Goal: Task Accomplishment & Management: Manage account settings

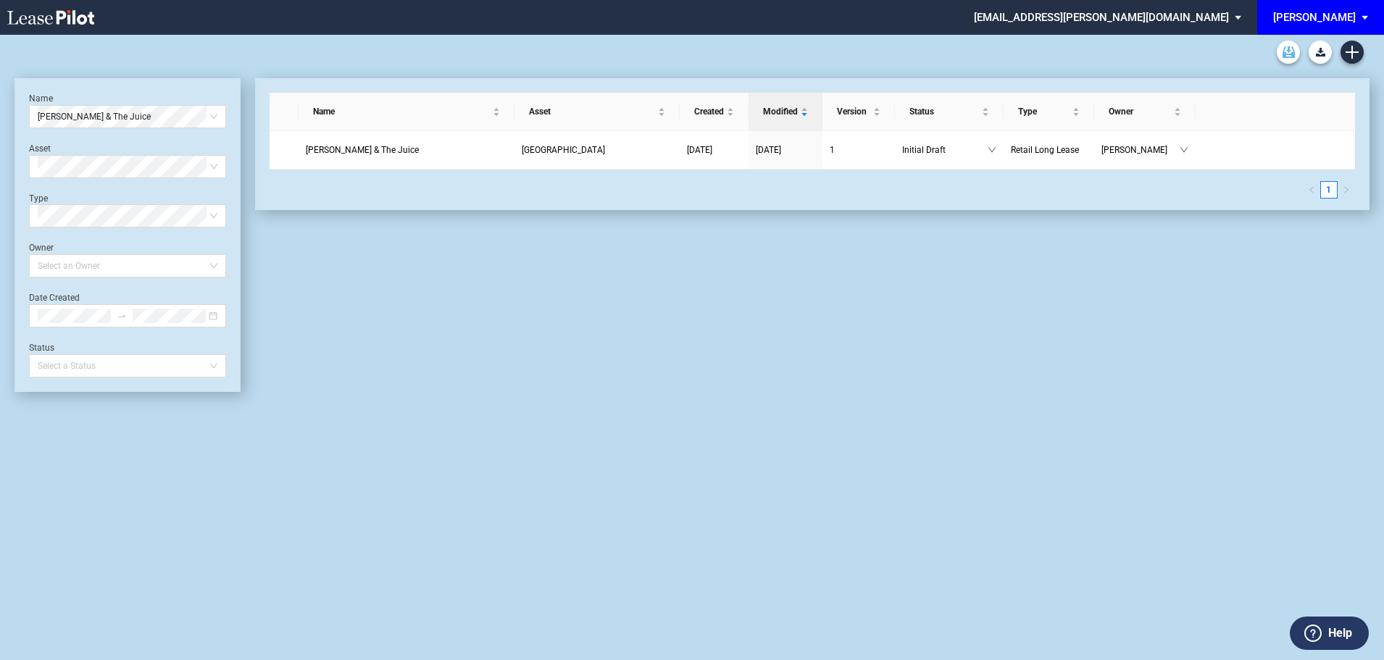
click at [1288, 54] on use "Archive" at bounding box center [1289, 52] width 12 height 12
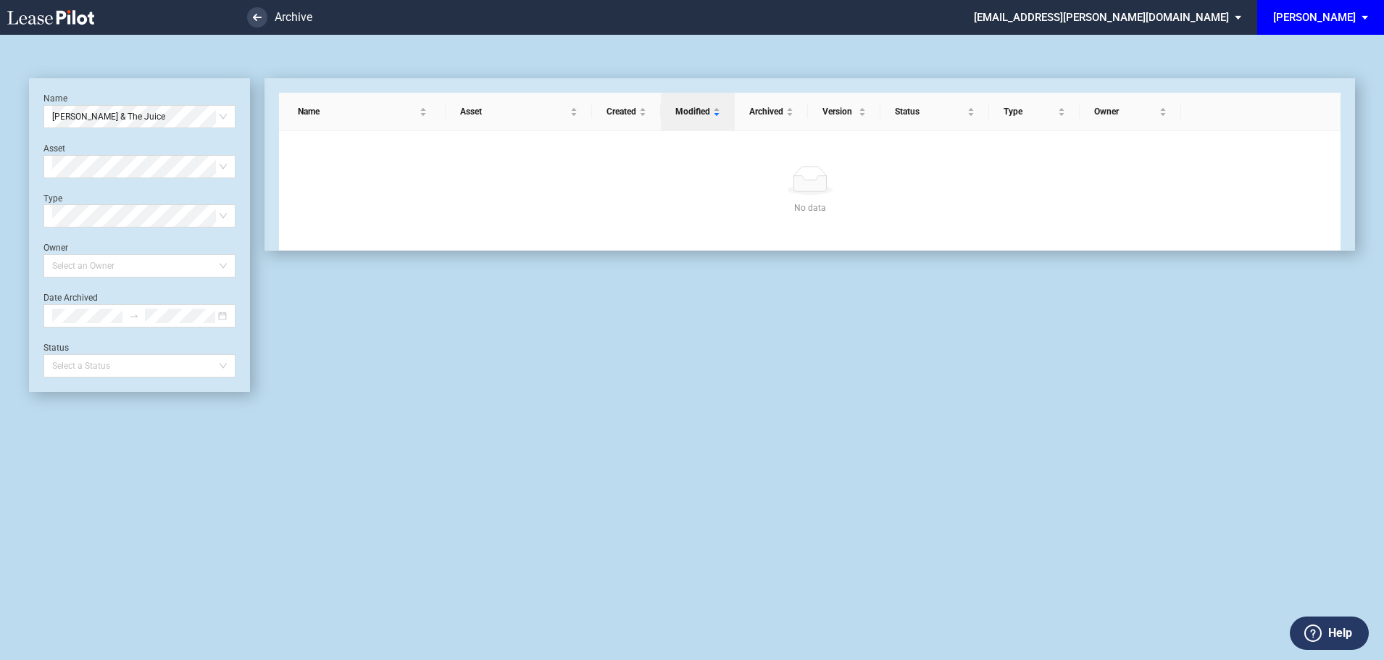
click at [1254, 16] on md-select "bcollins@edens.com Admin Area Settings Sign Out" at bounding box center [1113, 16] width 281 height 33
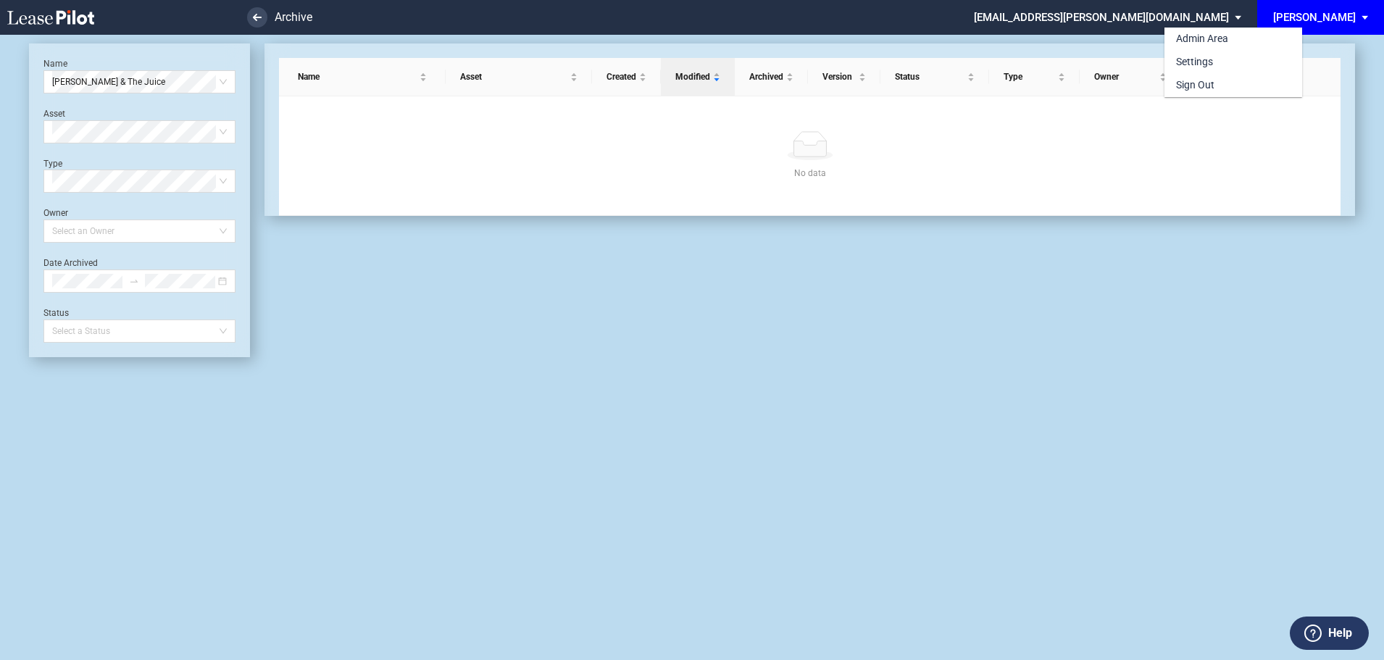
click at [1333, 20] on md-backdrop at bounding box center [692, 347] width 1384 height 695
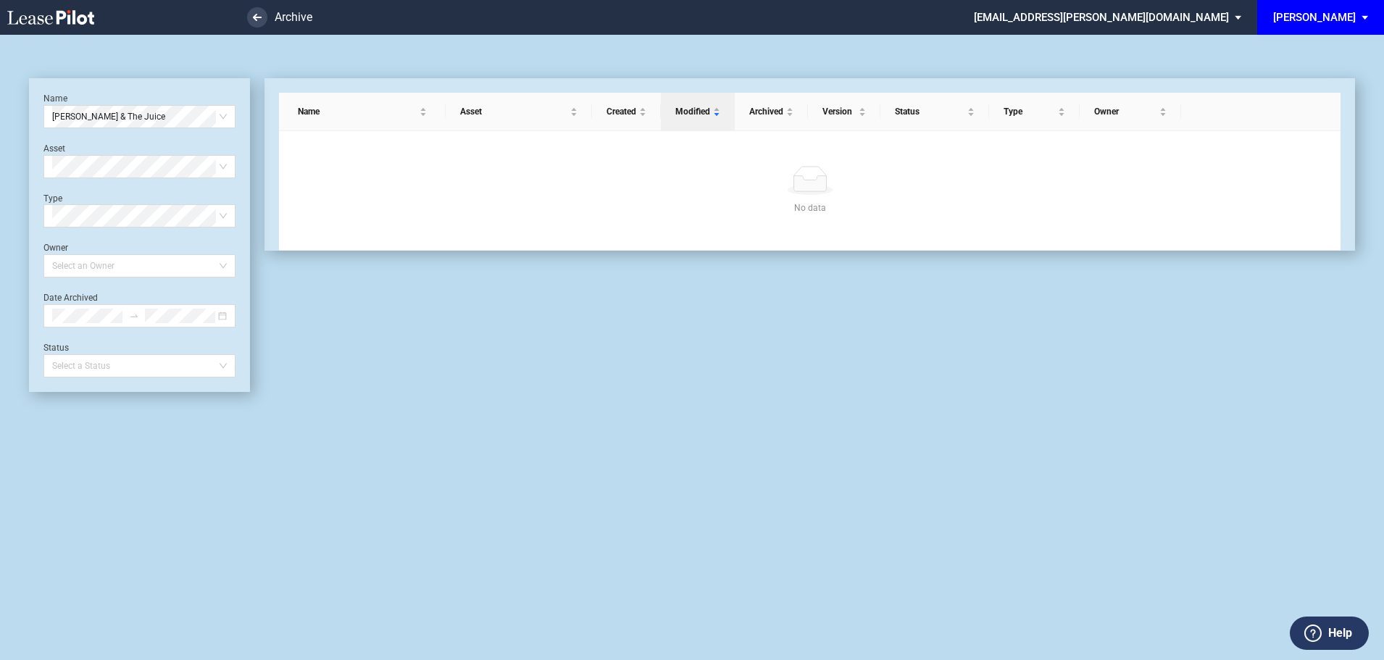
scroll to position [35, 0]
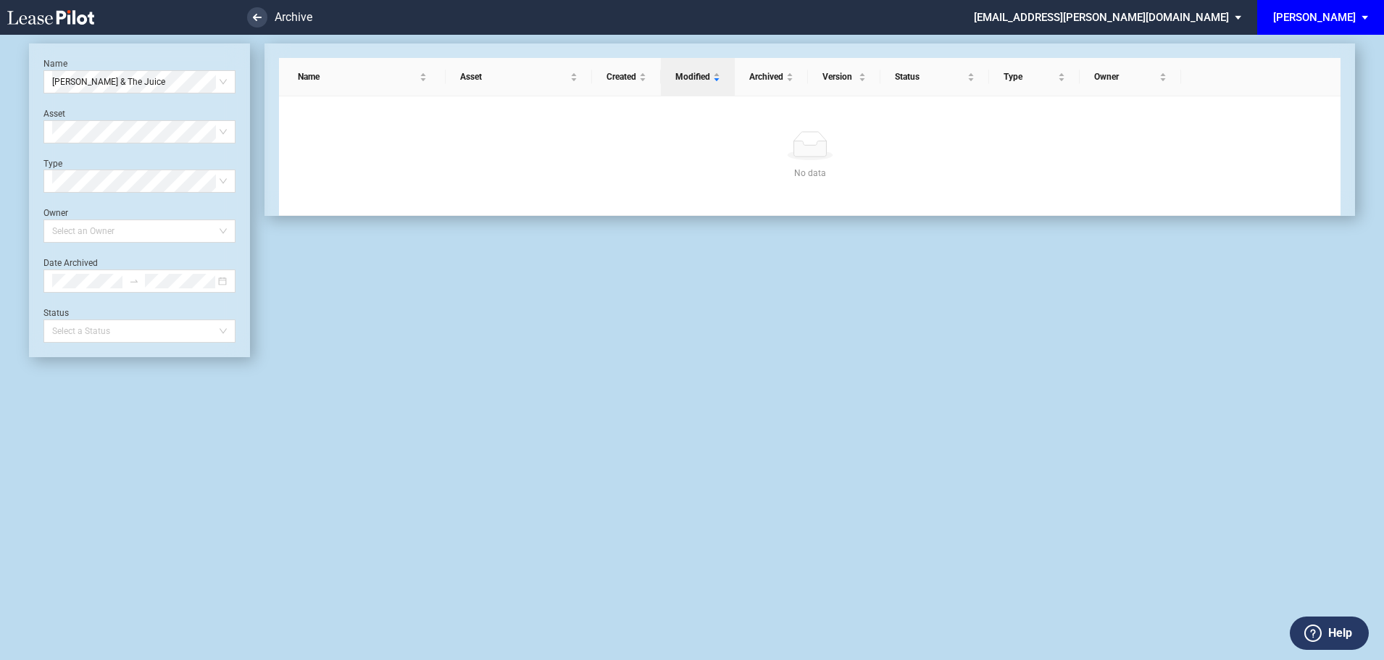
click at [780, 311] on div "Name Asset Created Modified Archived Version Status Type Owner No data No data" at bounding box center [802, 200] width 1105 height 314
click at [1230, 14] on md-select "[EMAIL_ADDRESS][PERSON_NAME][DOMAIN_NAME]" at bounding box center [1113, 16] width 281 height 33
click at [1200, 36] on div "Admin Area" at bounding box center [1202, 39] width 52 height 14
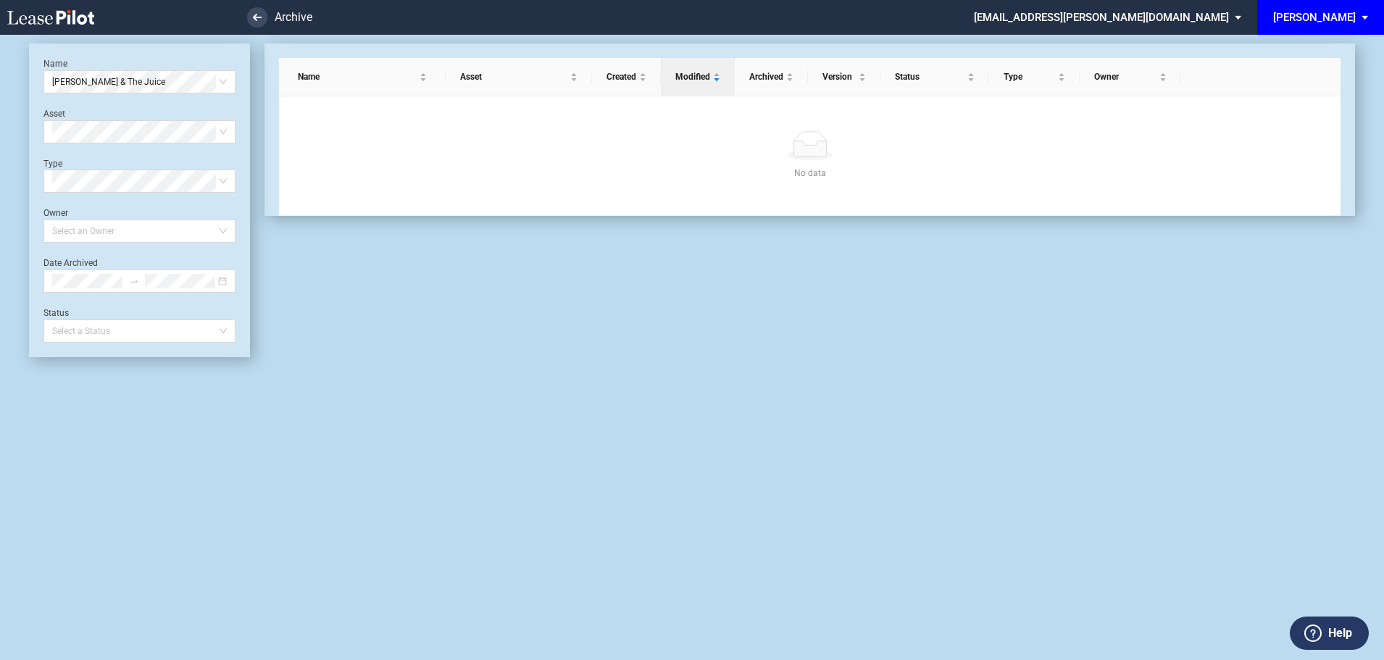
click at [588, 365] on div "Name Joe & The Juice Asset Select Asset Type Select Type Owner Select an Owner …" at bounding box center [691, 355] width 1355 height 625
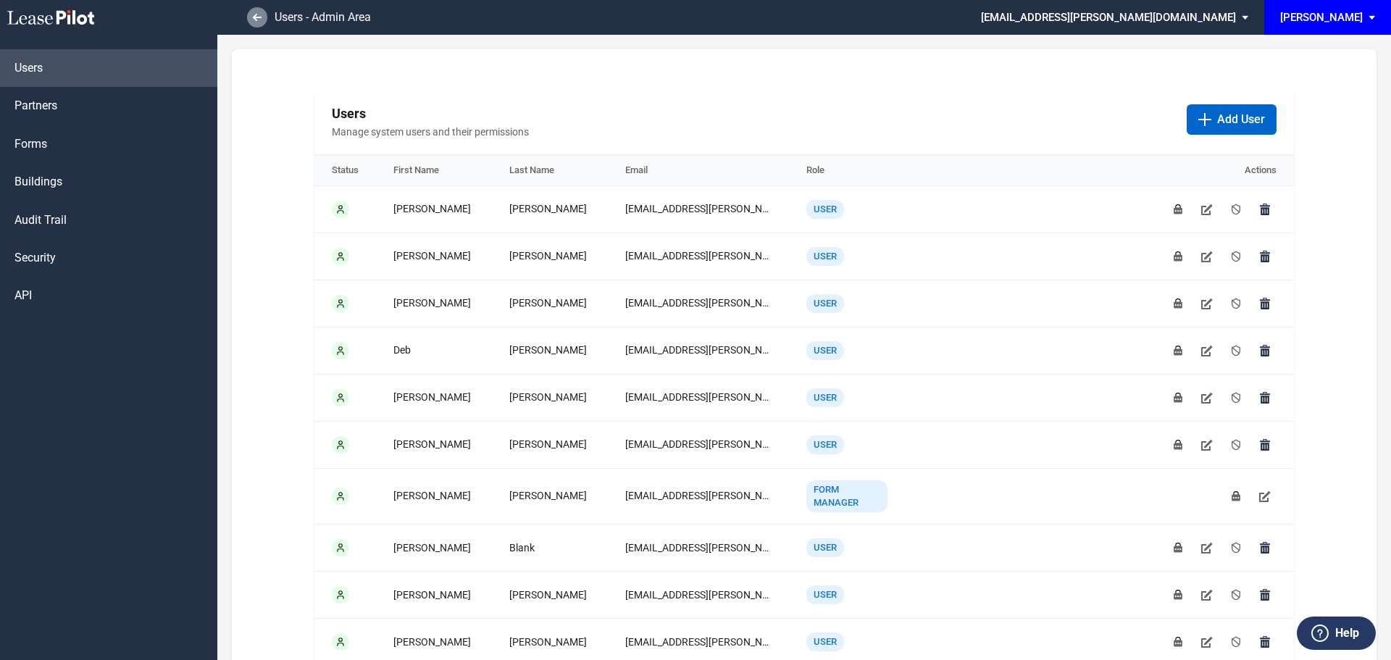
click at [254, 10] on link at bounding box center [257, 17] width 20 height 20
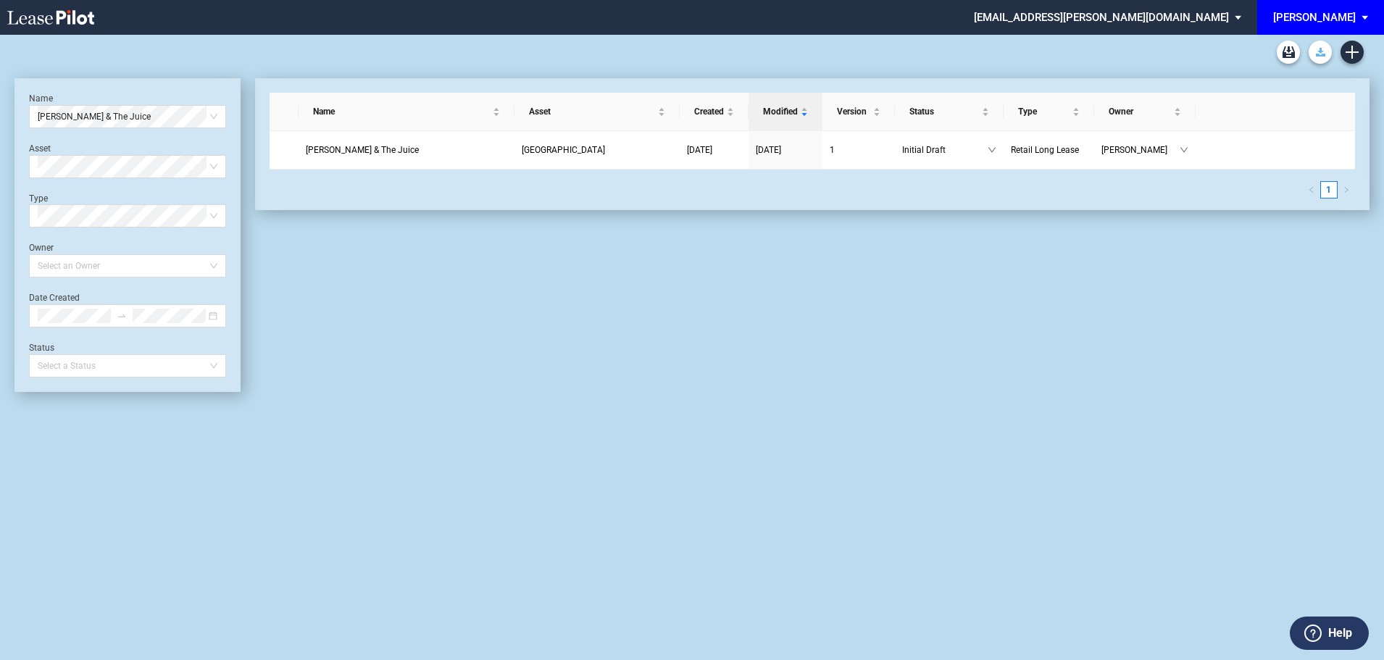
click at [1323, 51] on use "Download Blank Form" at bounding box center [1320, 52] width 9 height 9
click at [1034, 47] on md-backdrop at bounding box center [692, 330] width 1384 height 660
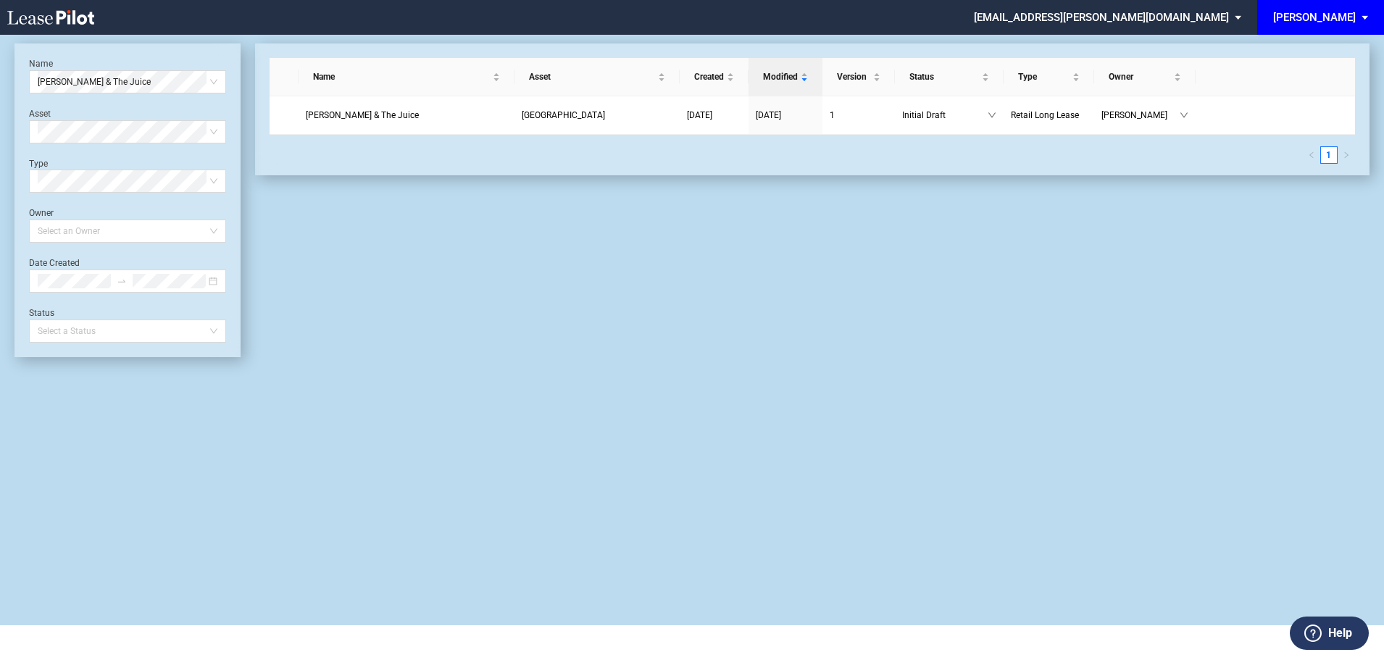
click at [790, 371] on div "Name Joe & The Juice Asset Select Asset Type Select Type Owner Select an Owner …" at bounding box center [692, 312] width 1384 height 625
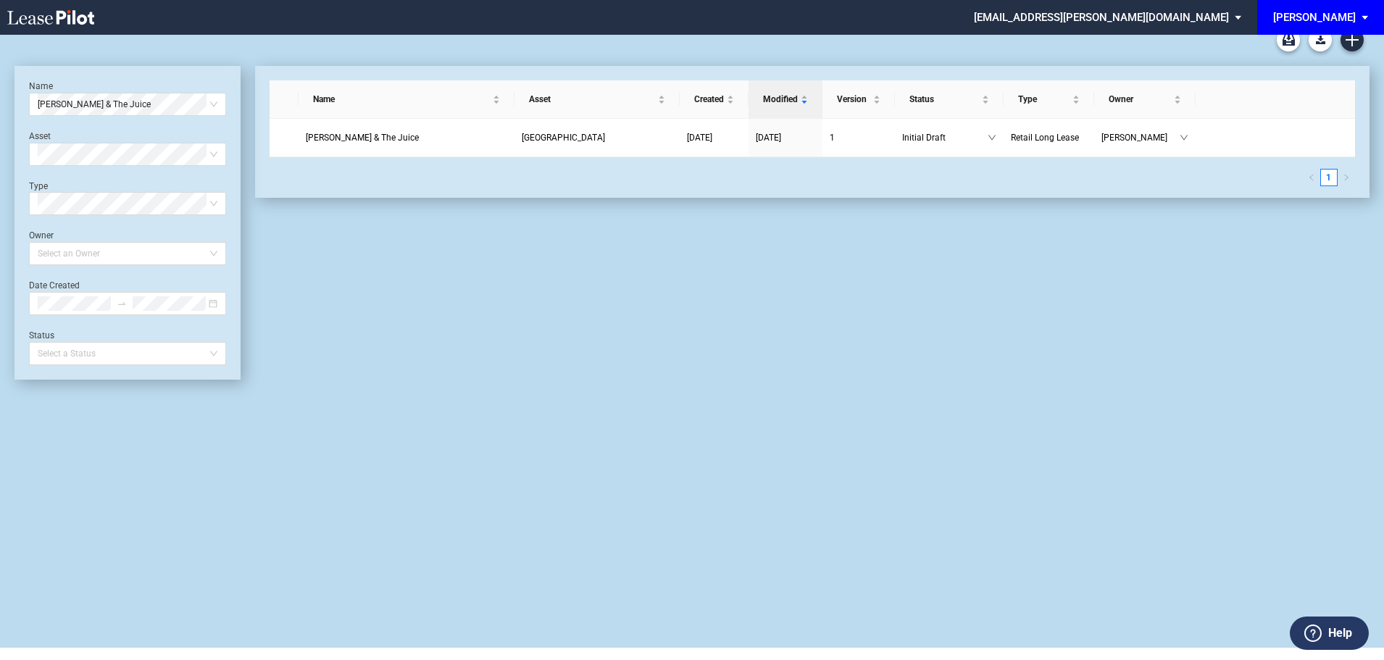
scroll to position [0, 0]
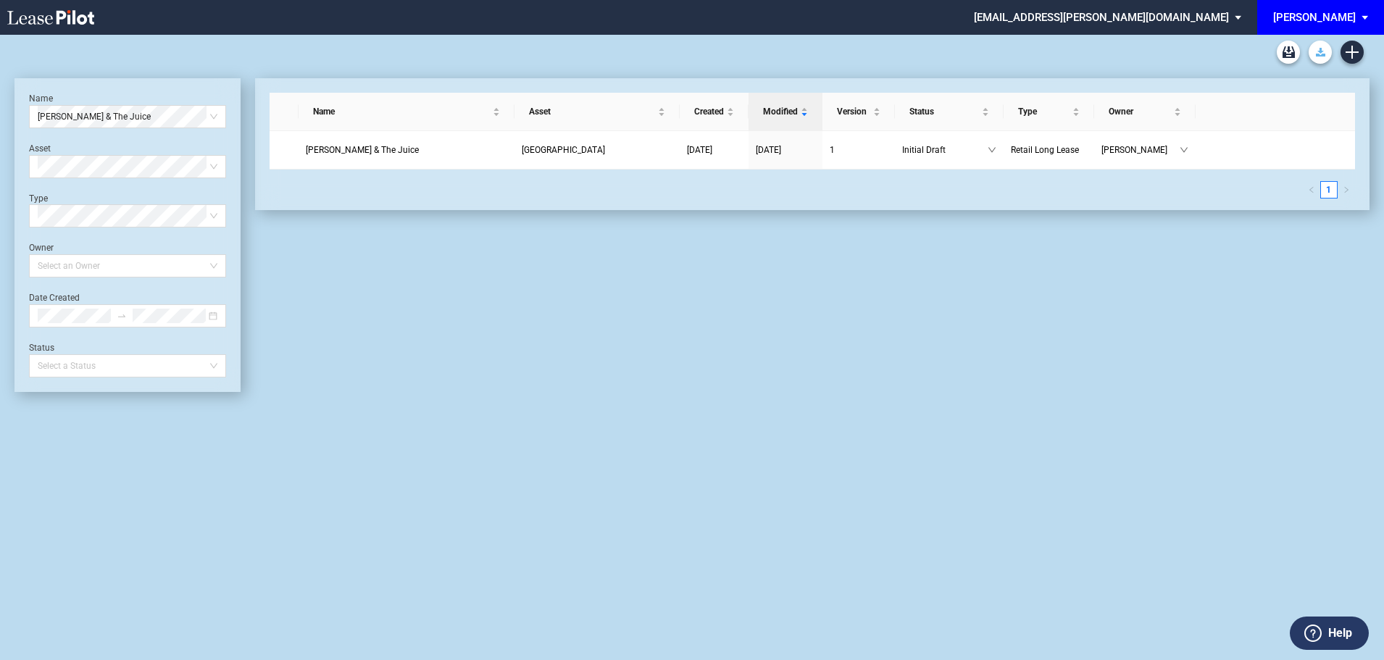
click at [1316, 52] on icon "Download Blank Form" at bounding box center [1320, 52] width 9 height 9
click at [1199, 17] on md-backdrop at bounding box center [692, 330] width 1384 height 660
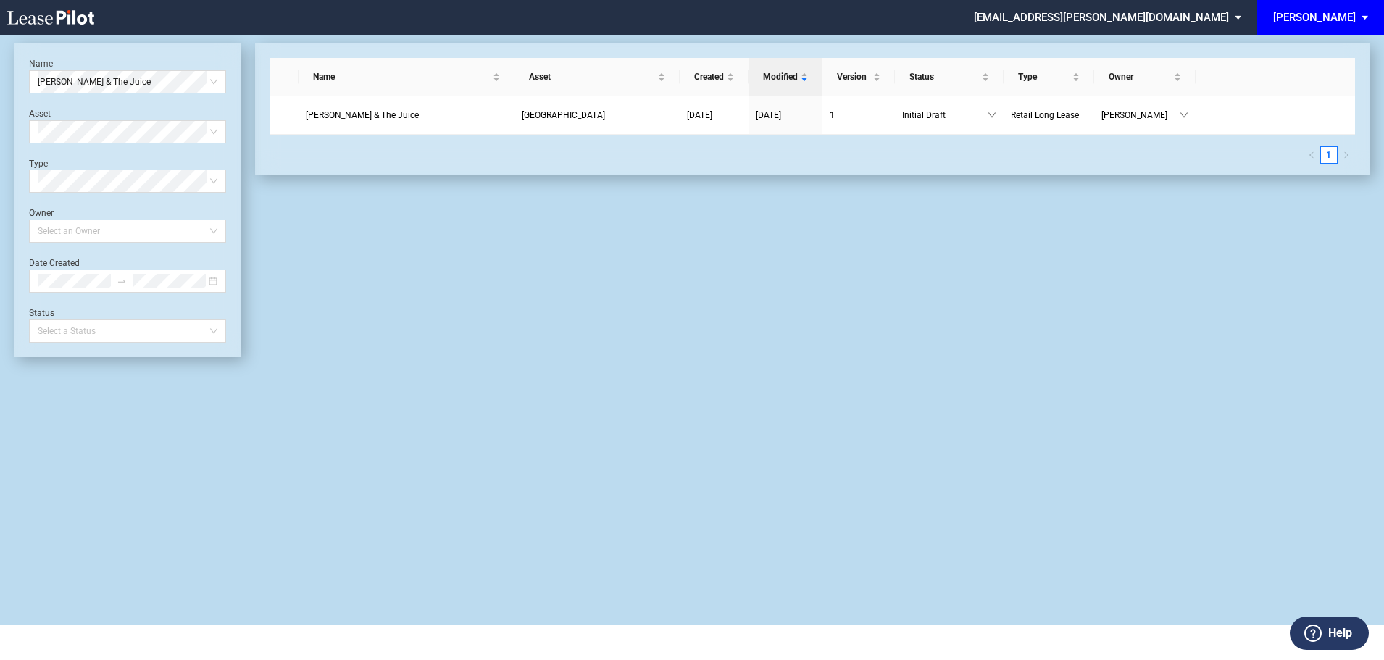
click at [1254, 16] on md-select "bcollins@edens.com Admin Area Settings Sign Out" at bounding box center [1113, 16] width 281 height 33
click at [1218, 38] on div "Admin Area" at bounding box center [1202, 39] width 52 height 14
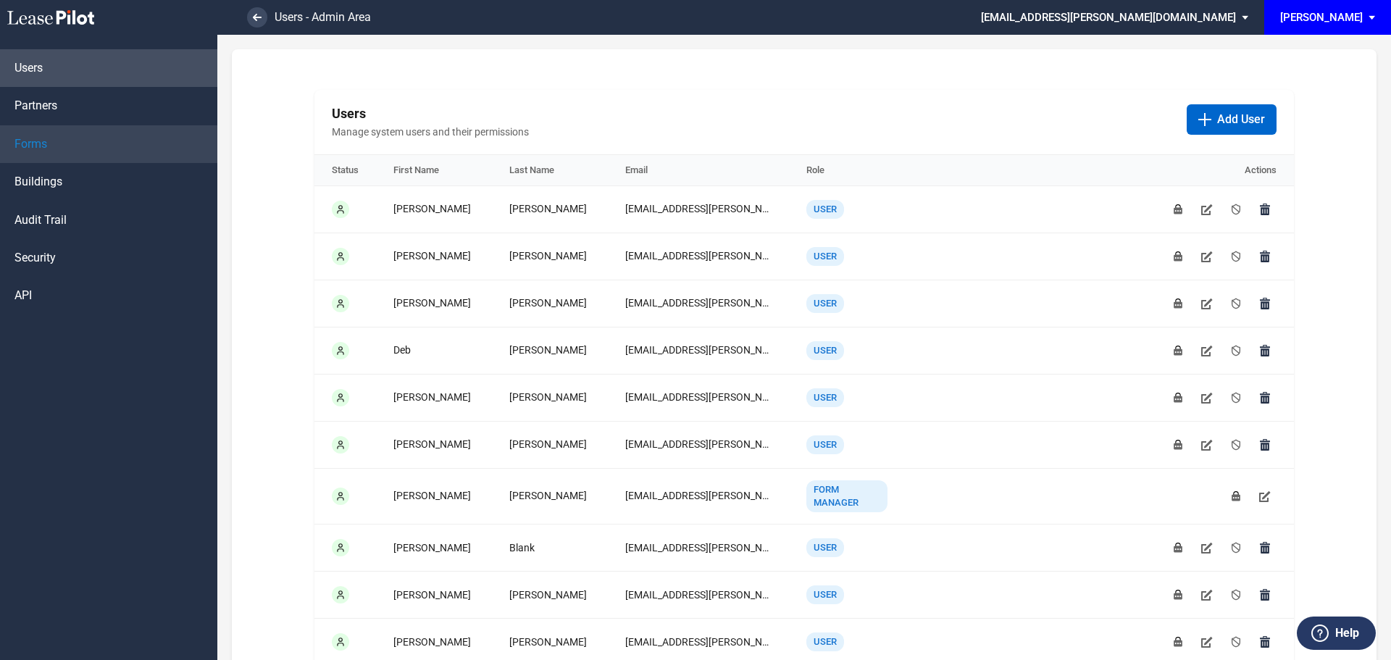
click at [43, 138] on span "Forms" at bounding box center [30, 144] width 33 height 16
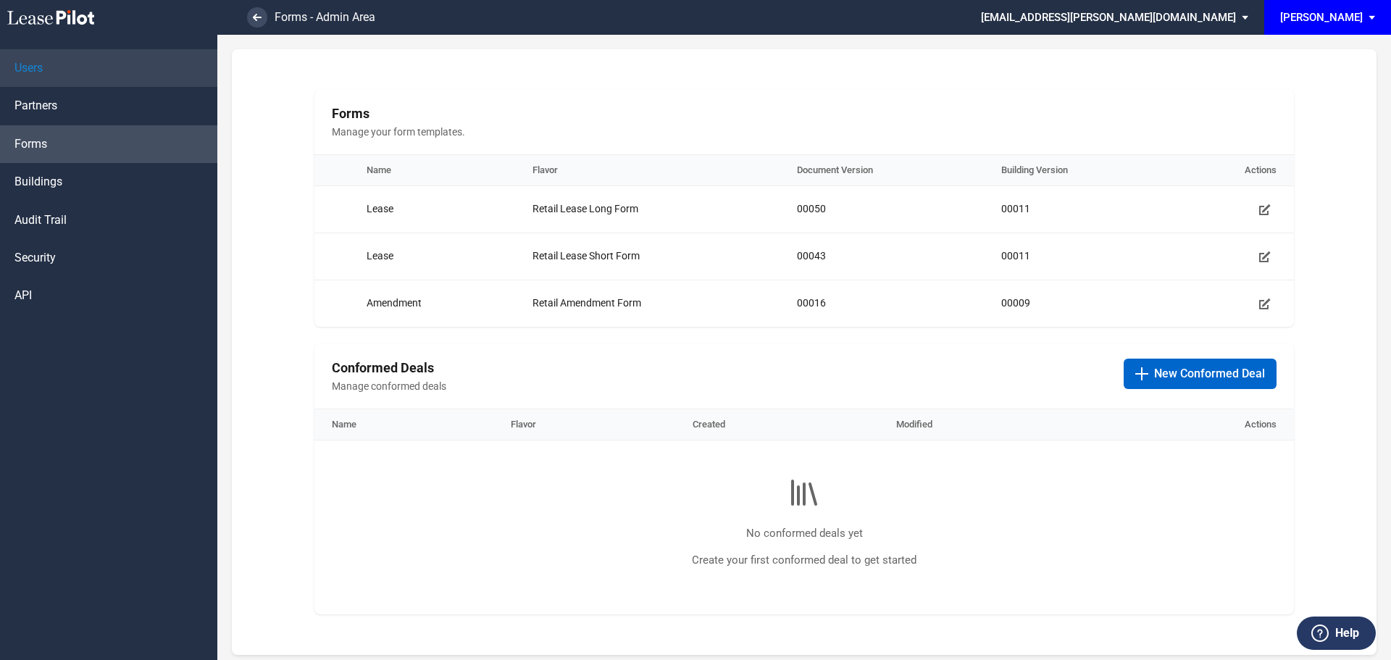
click at [51, 68] on link "Users" at bounding box center [108, 68] width 217 height 38
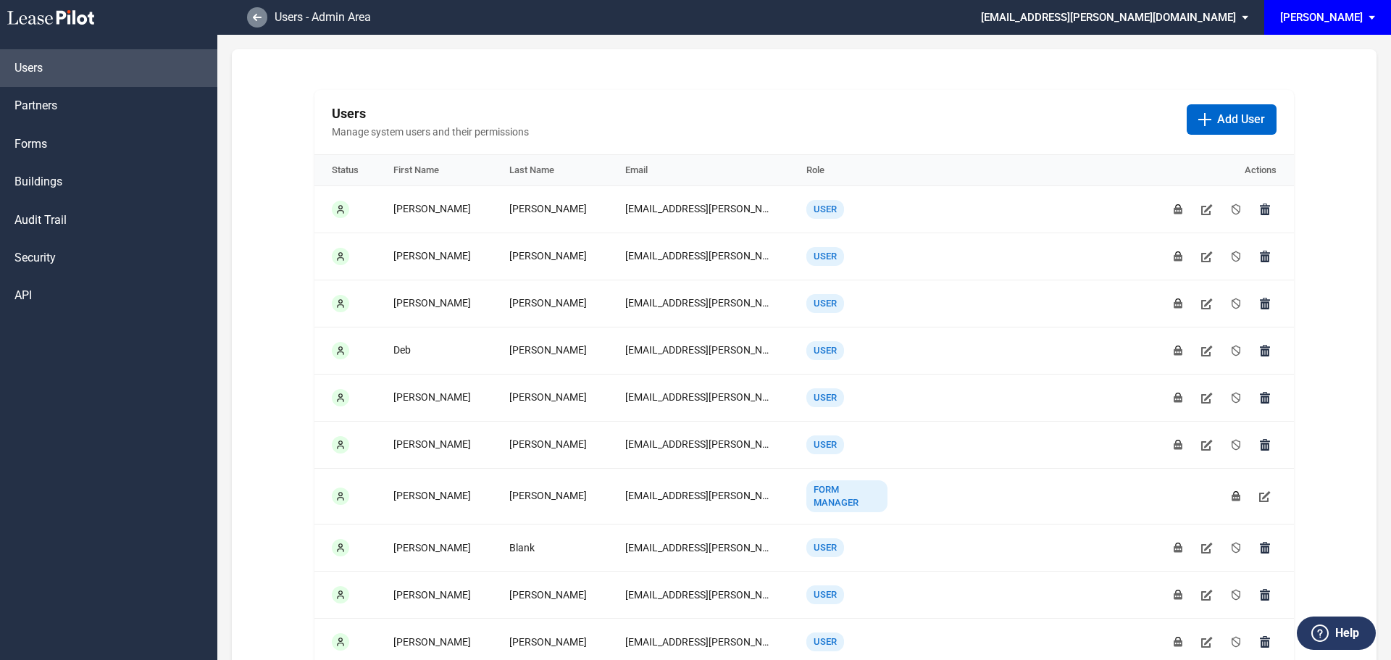
click at [257, 12] on link at bounding box center [257, 17] width 20 height 20
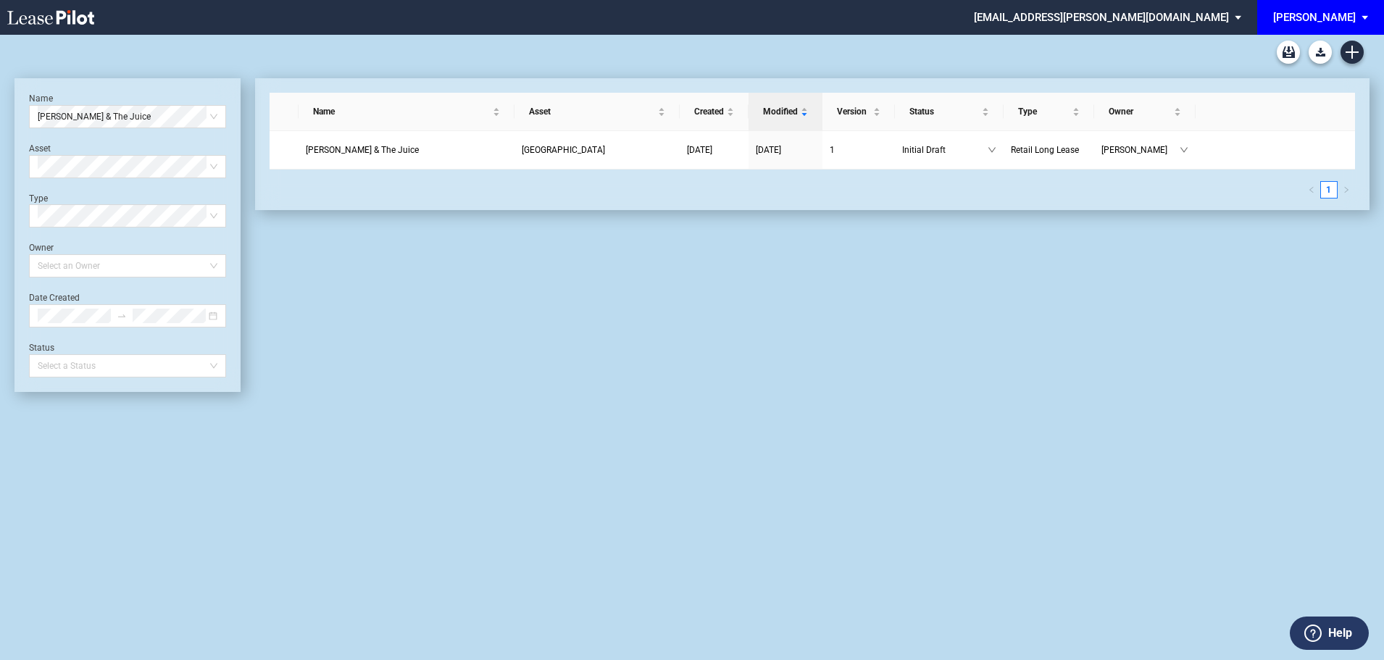
click at [1336, 16] on div "[PERSON_NAME]" at bounding box center [1314, 17] width 83 height 13
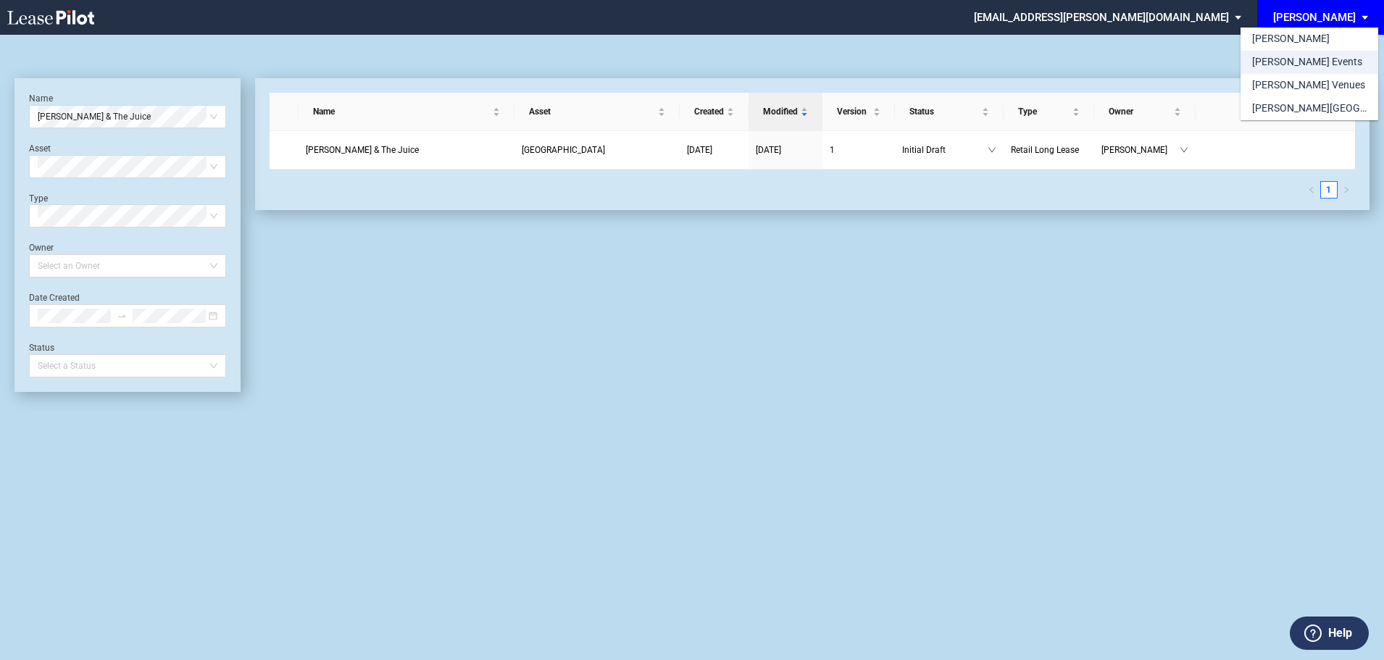
click at [1302, 59] on div "[PERSON_NAME] Events" at bounding box center [1307, 62] width 110 height 14
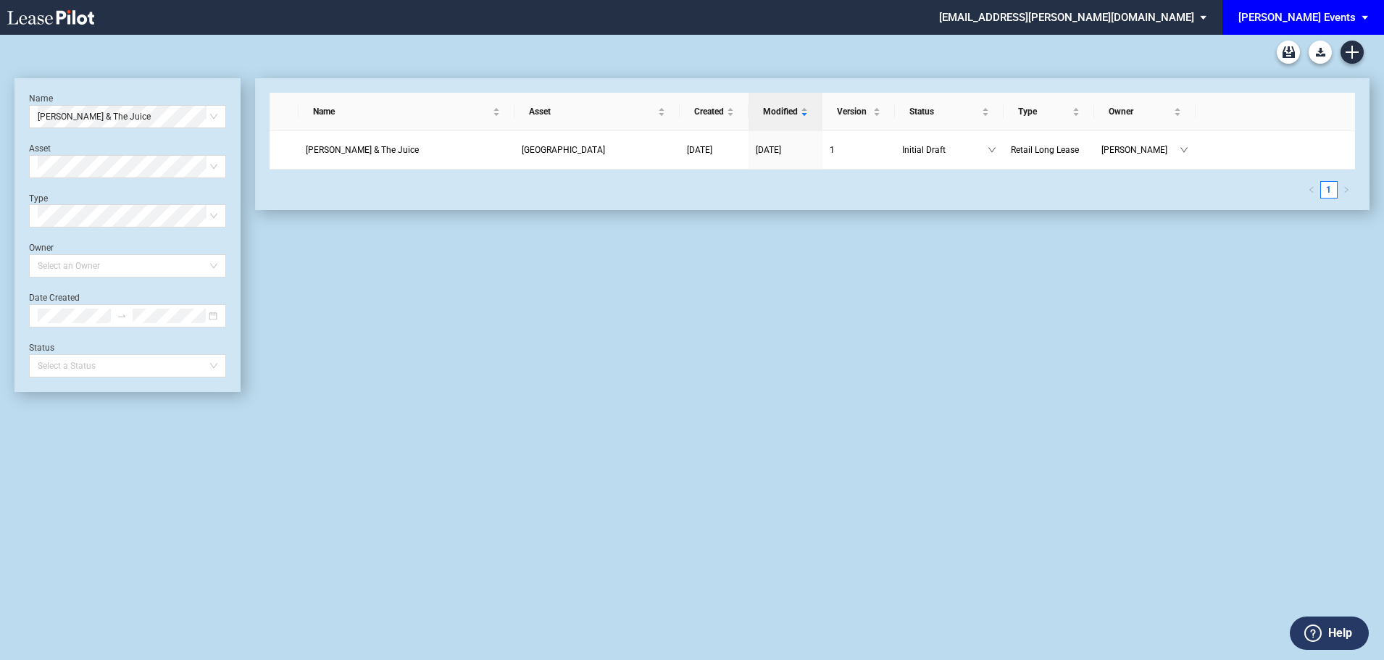
scroll to position [35, 0]
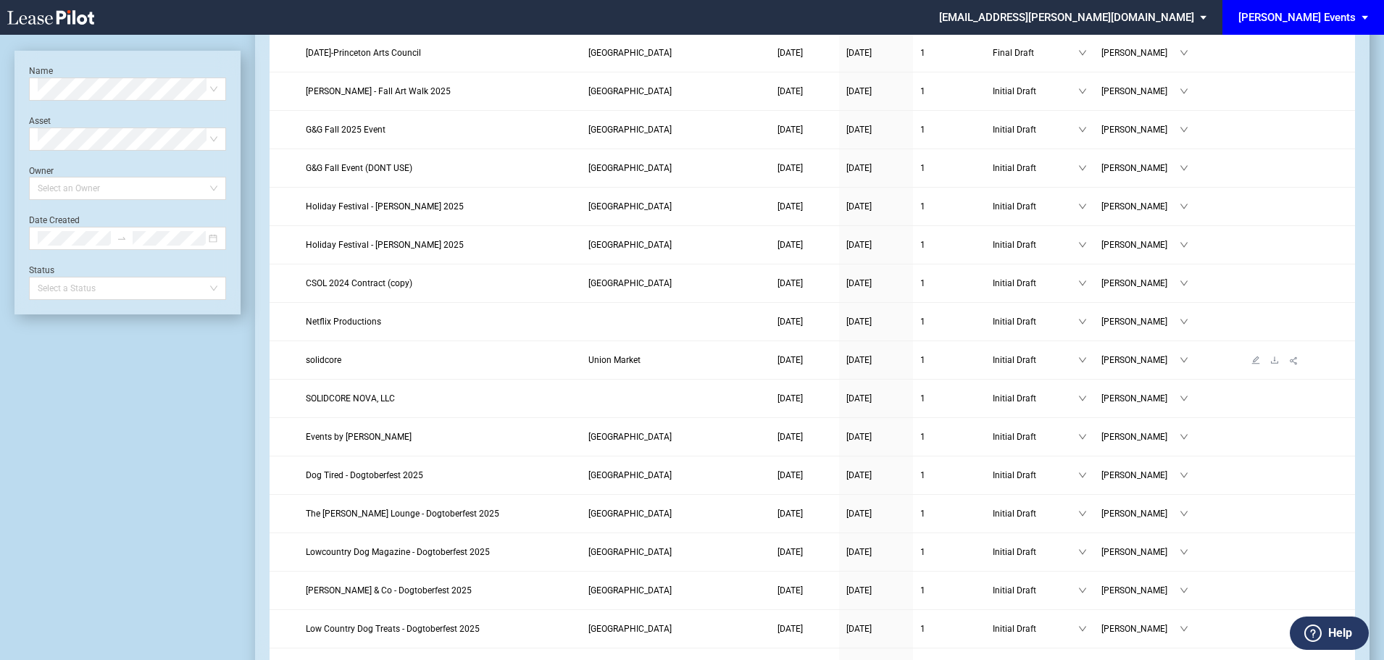
scroll to position [362, 0]
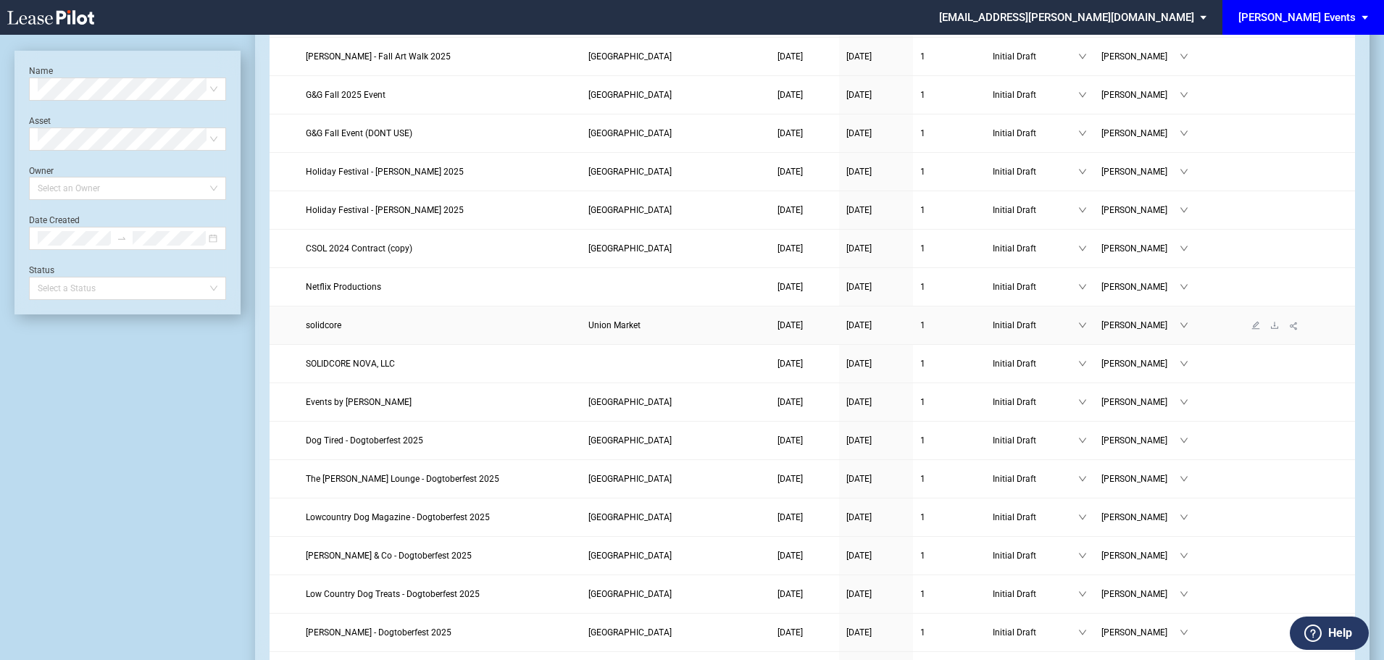
click at [335, 325] on span "solidcore" at bounding box center [324, 325] width 36 height 10
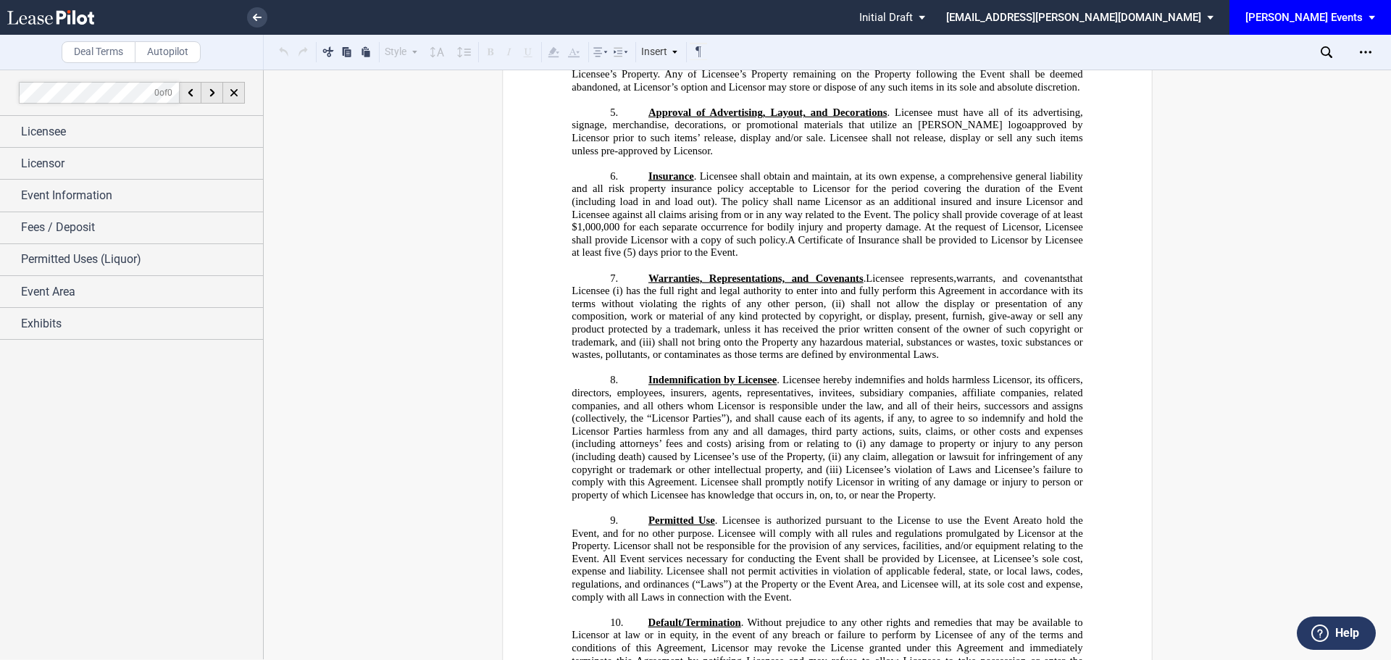
scroll to position [764, 0]
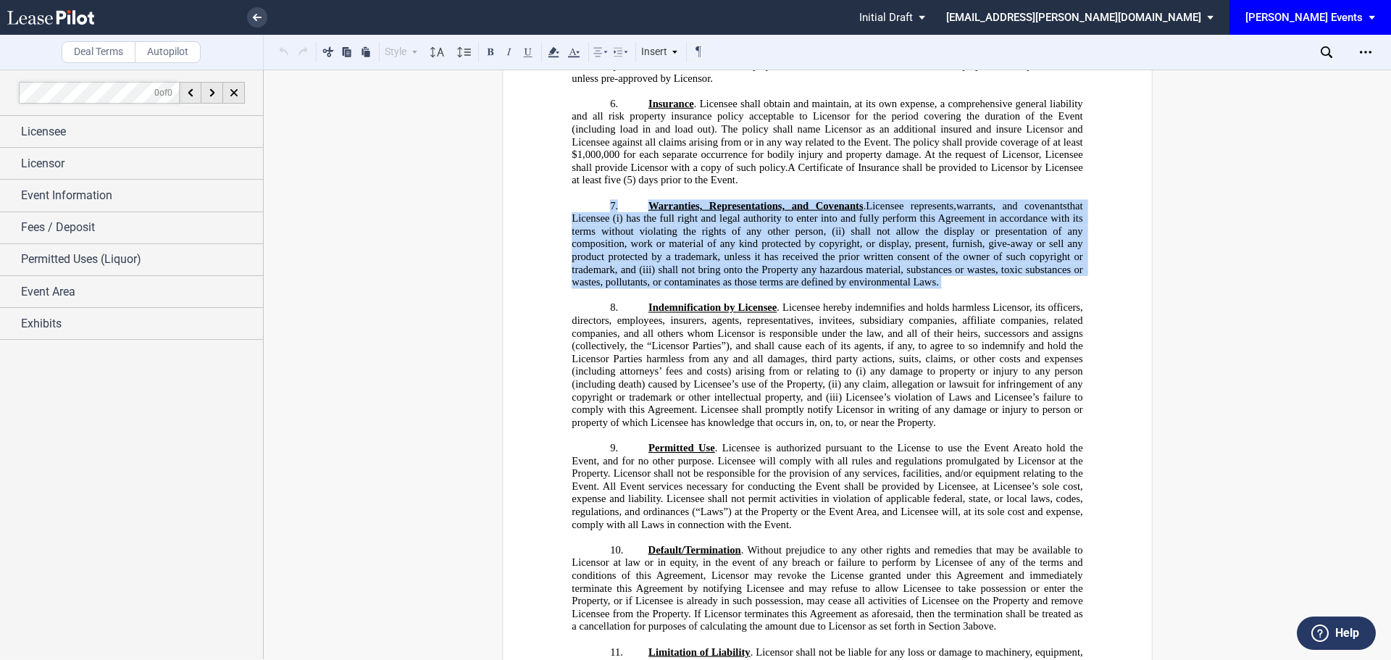
drag, startPoint x: 597, startPoint y: 204, endPoint x: 957, endPoint y: 289, distance: 370.2
copy div "7. Warranties, Representations, and Covenants . Licensee represents, warrants, …"
click at [730, 349] on span ". Licensee hereby indemnifies and holds harmless Licensor, its officers, direct…" at bounding box center [829, 339] width 514 height 76
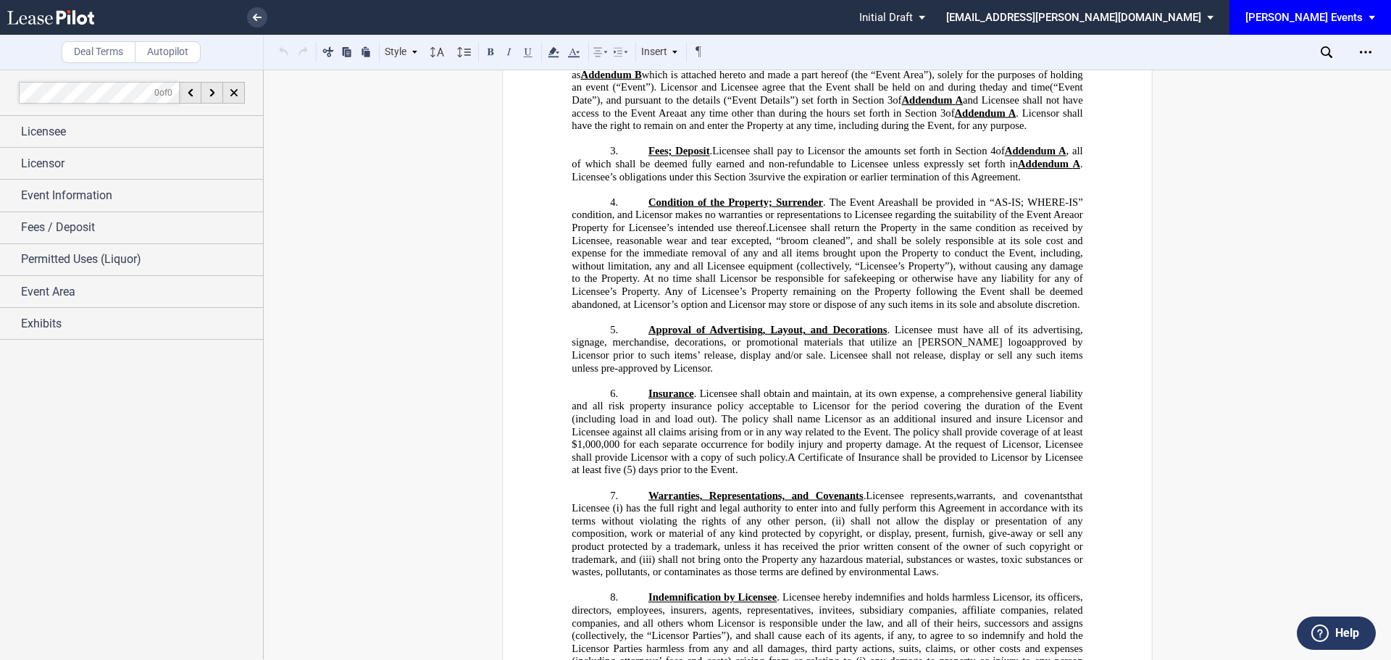
scroll to position [0, 0]
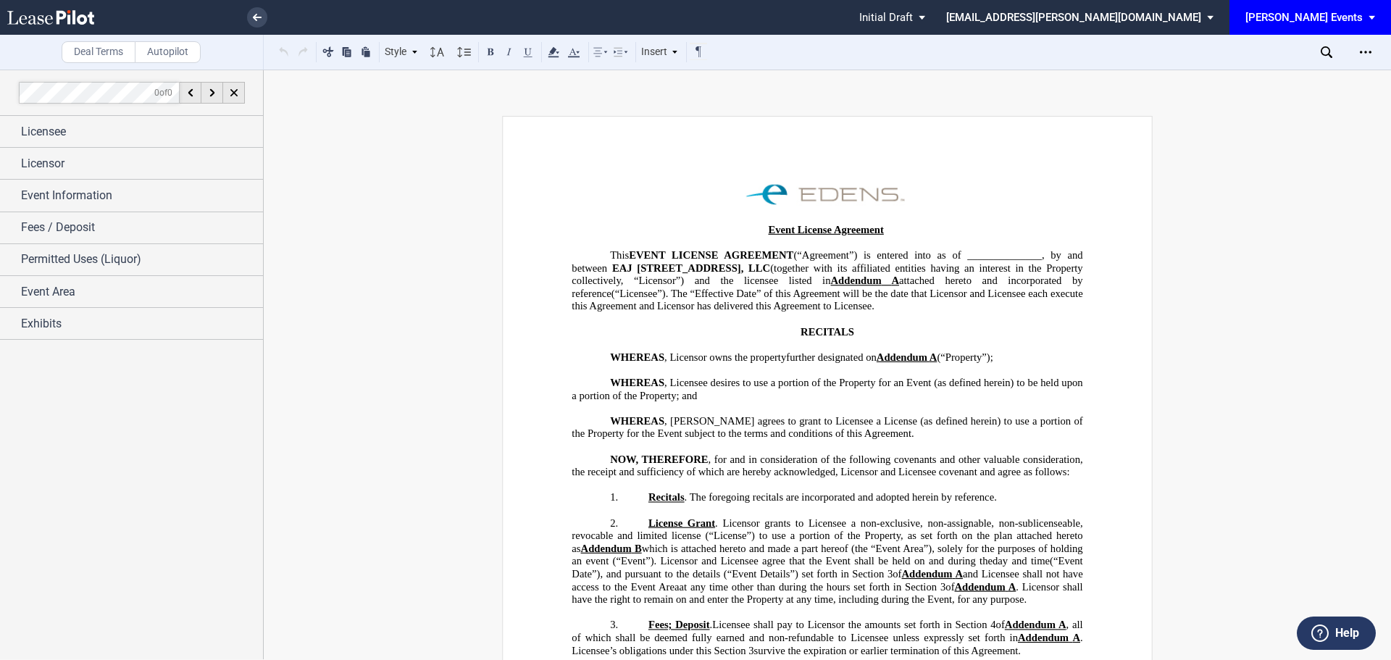
click at [1324, 16] on div "[PERSON_NAME] Events" at bounding box center [1304, 17] width 117 height 13
click at [1292, 57] on div "[PERSON_NAME] Events" at bounding box center [1314, 62] width 110 height 14
click at [1352, 13] on div "[PERSON_NAME] Events" at bounding box center [1304, 17] width 117 height 13
click at [1272, 58] on div "[PERSON_NAME] Events" at bounding box center [1314, 62] width 110 height 14
click at [260, 17] on use at bounding box center [257, 17] width 9 height 7
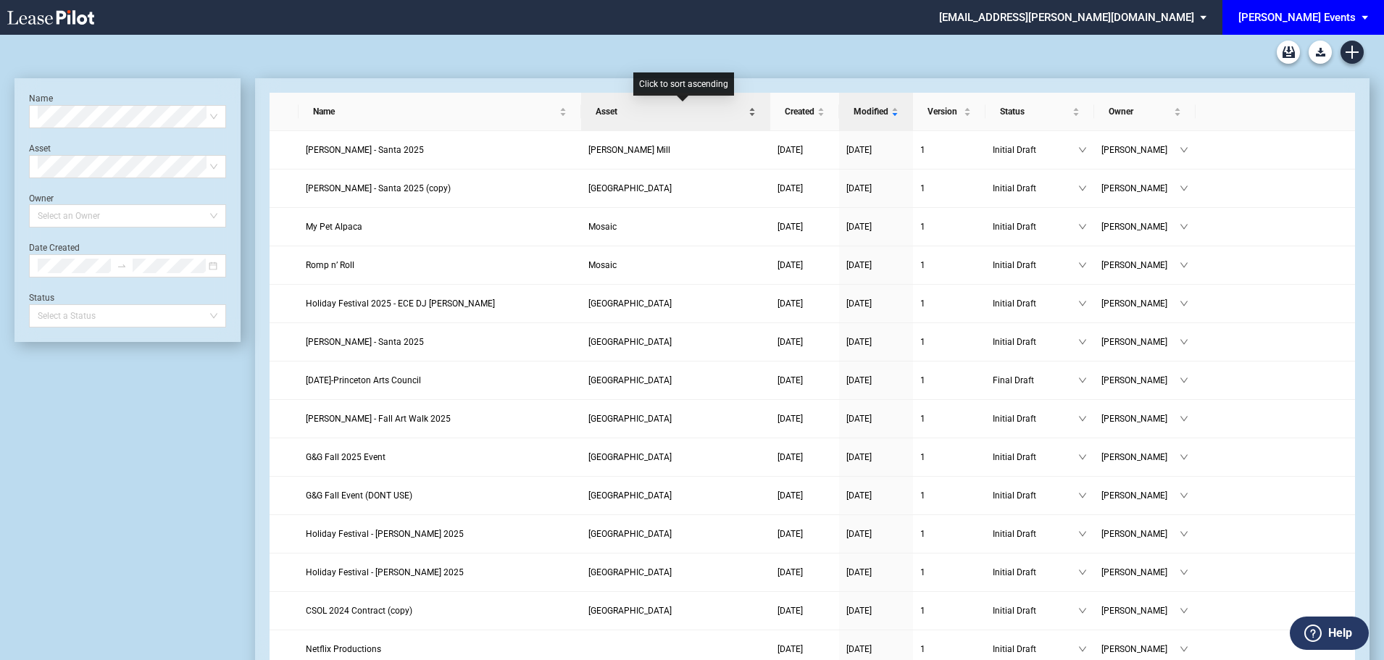
click at [654, 109] on span "Asset" at bounding box center [671, 111] width 150 height 14
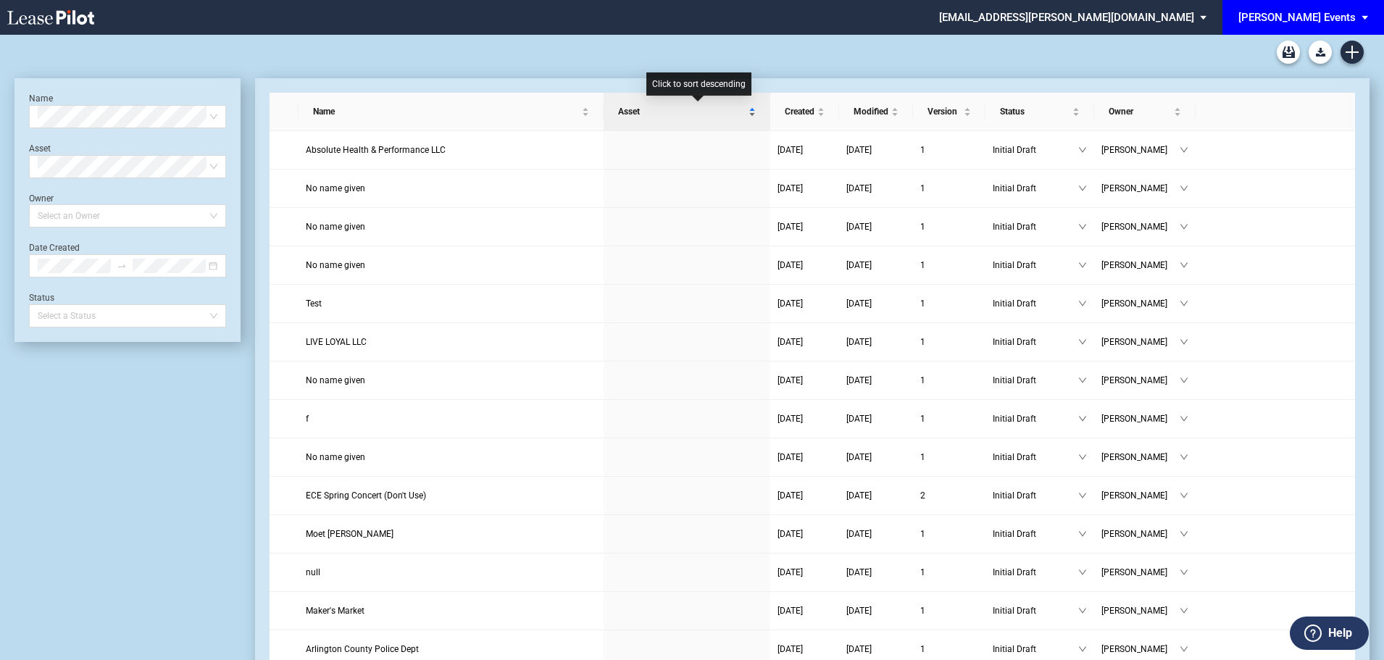
click at [744, 112] on span "Asset" at bounding box center [682, 111] width 128 height 14
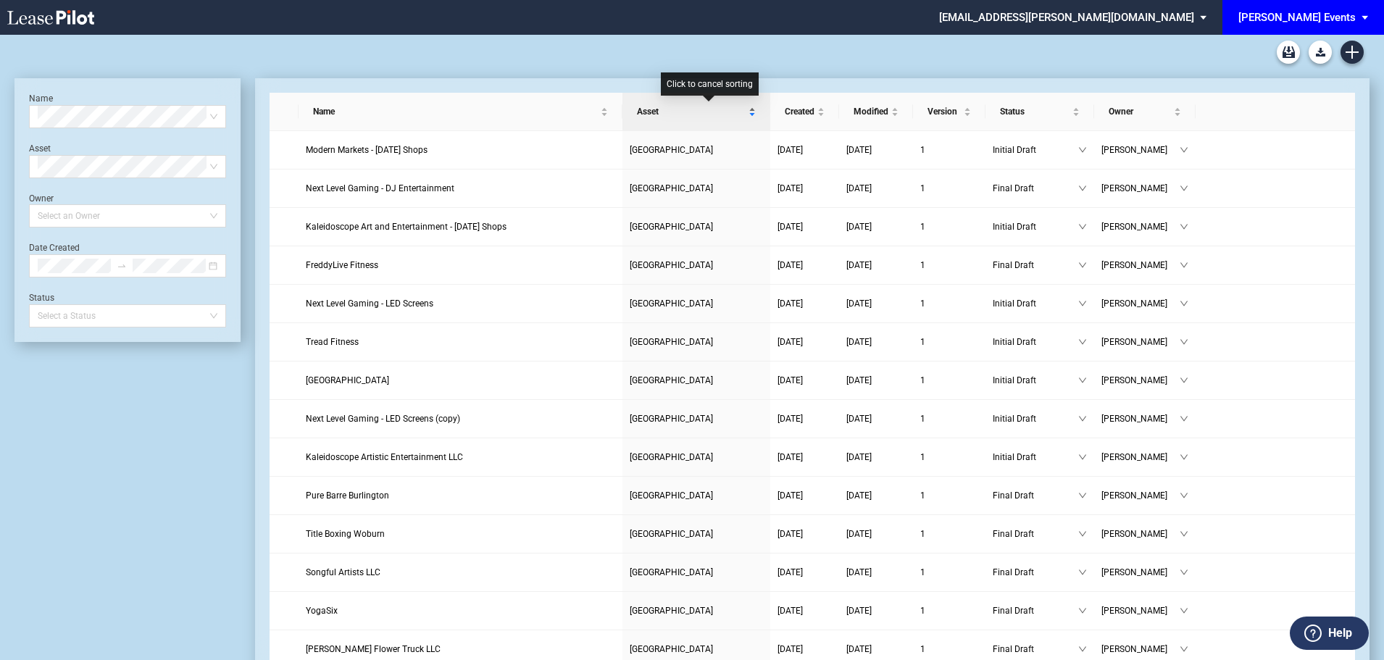
click at [745, 112] on div "Asset" at bounding box center [696, 111] width 133 height 14
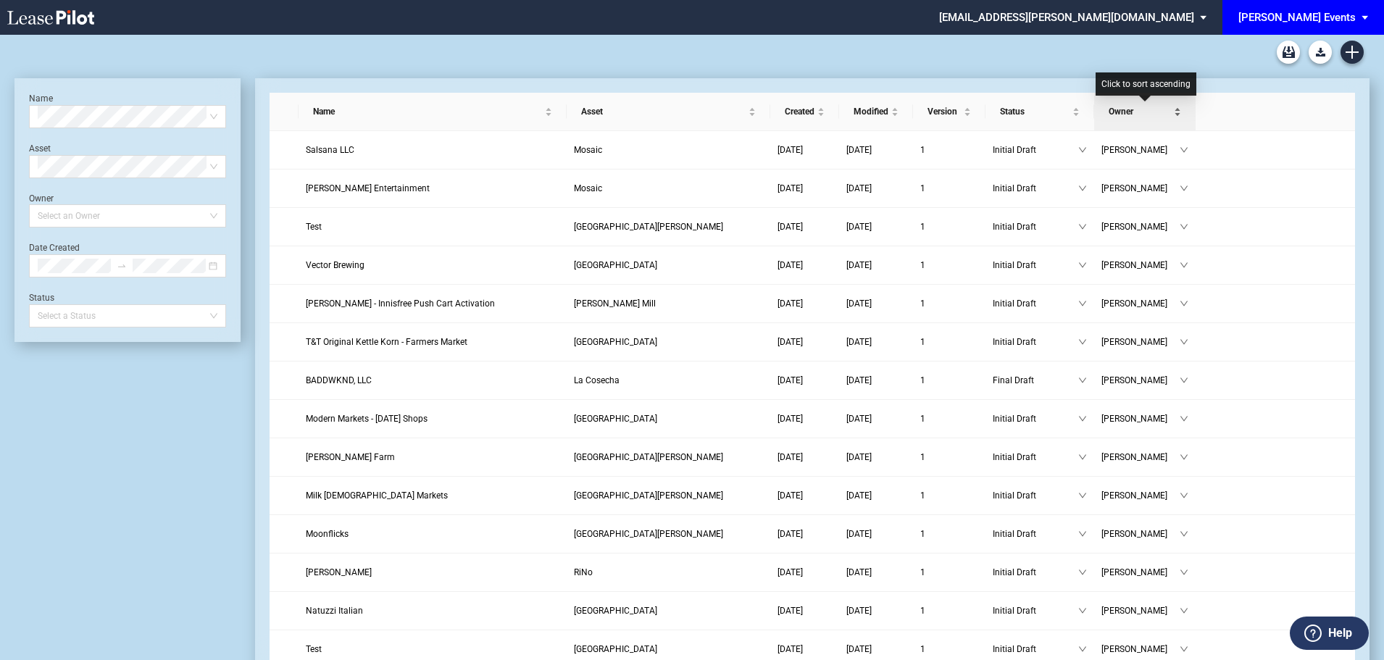
click at [1136, 114] on span "Owner" at bounding box center [1140, 111] width 62 height 14
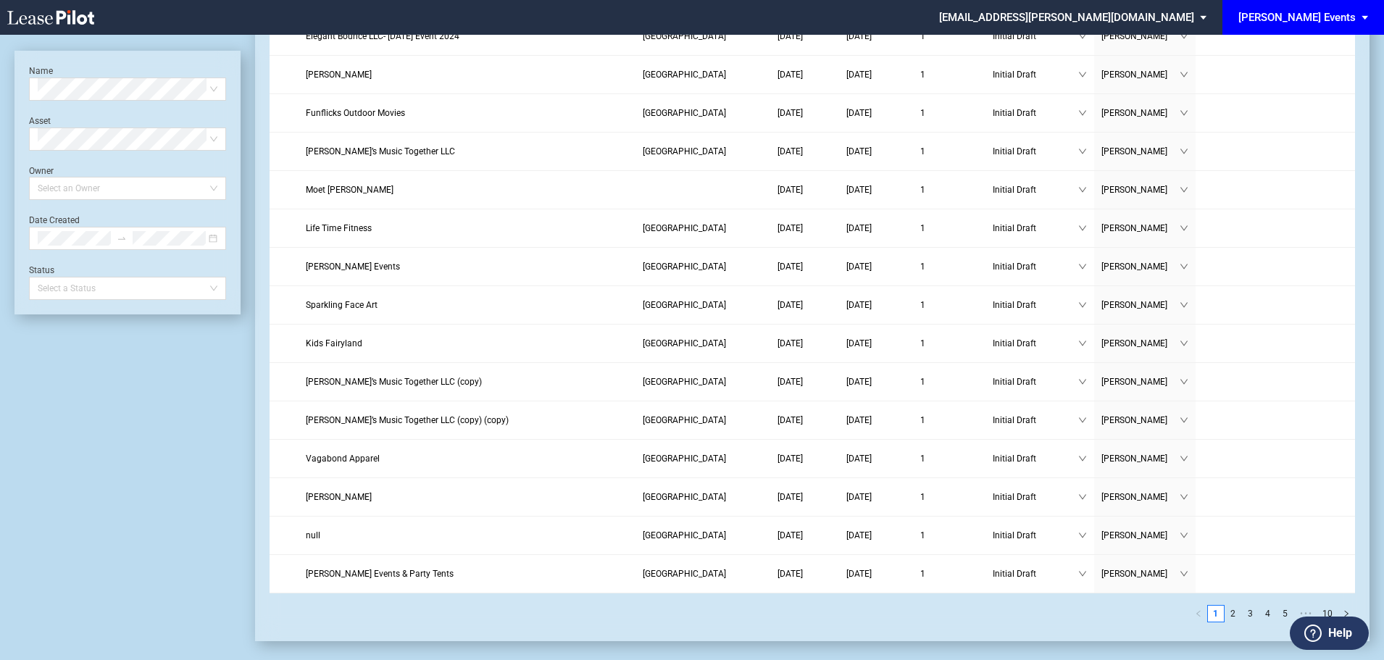
scroll to position [1512, 0]
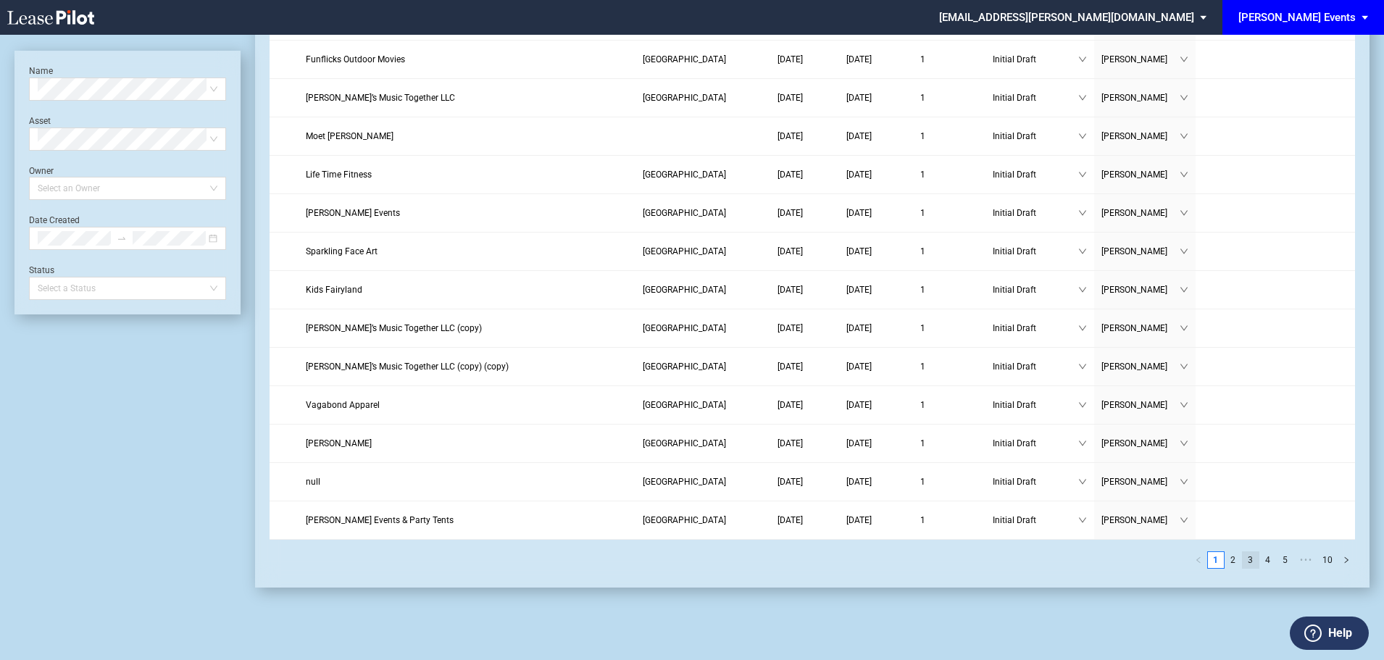
click at [1251, 559] on link "3" at bounding box center [1251, 560] width 16 height 16
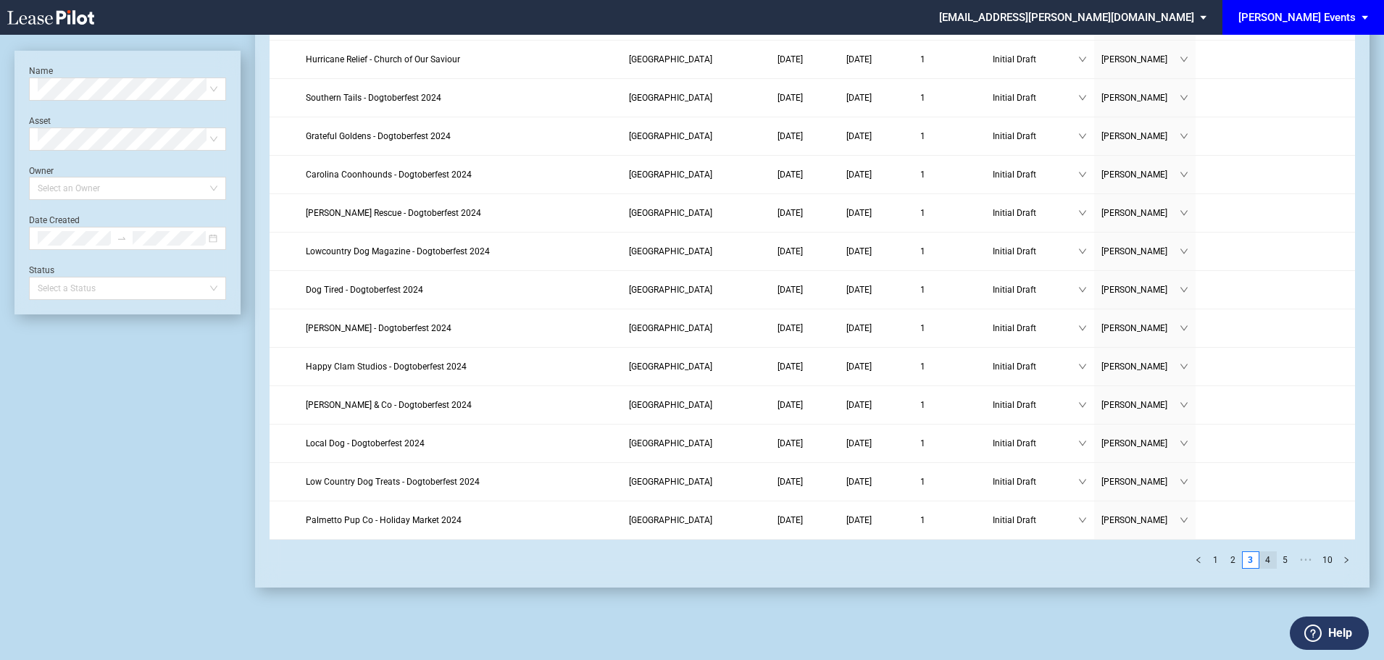
click at [1275, 561] on link "4" at bounding box center [1268, 560] width 16 height 16
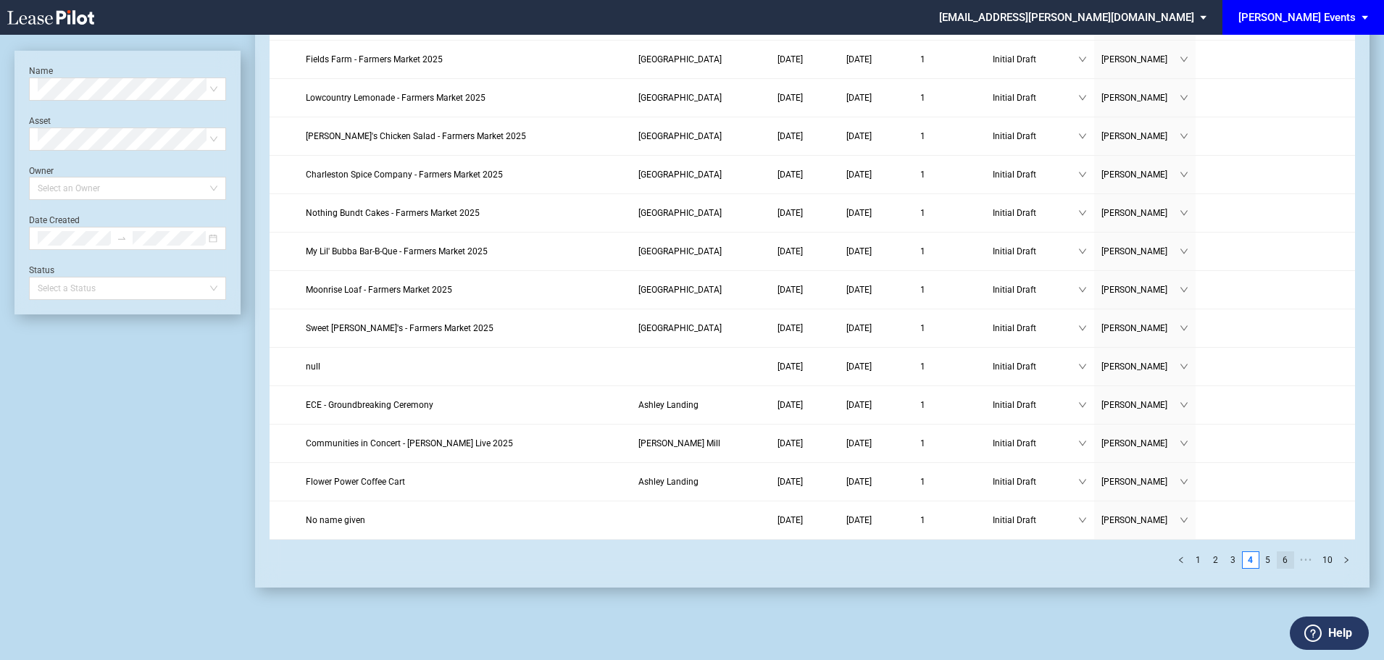
click at [1288, 561] on link "6" at bounding box center [1286, 560] width 16 height 16
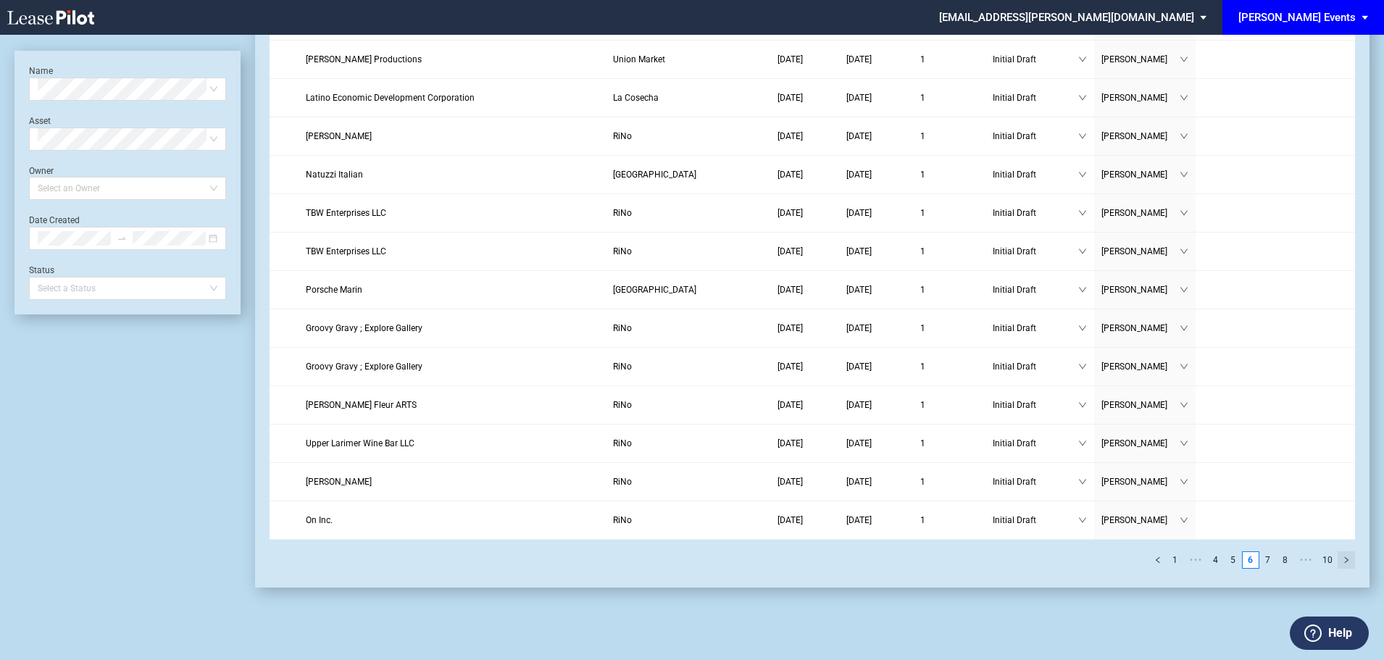
click at [1352, 557] on button "button" at bounding box center [1346, 559] width 17 height 17
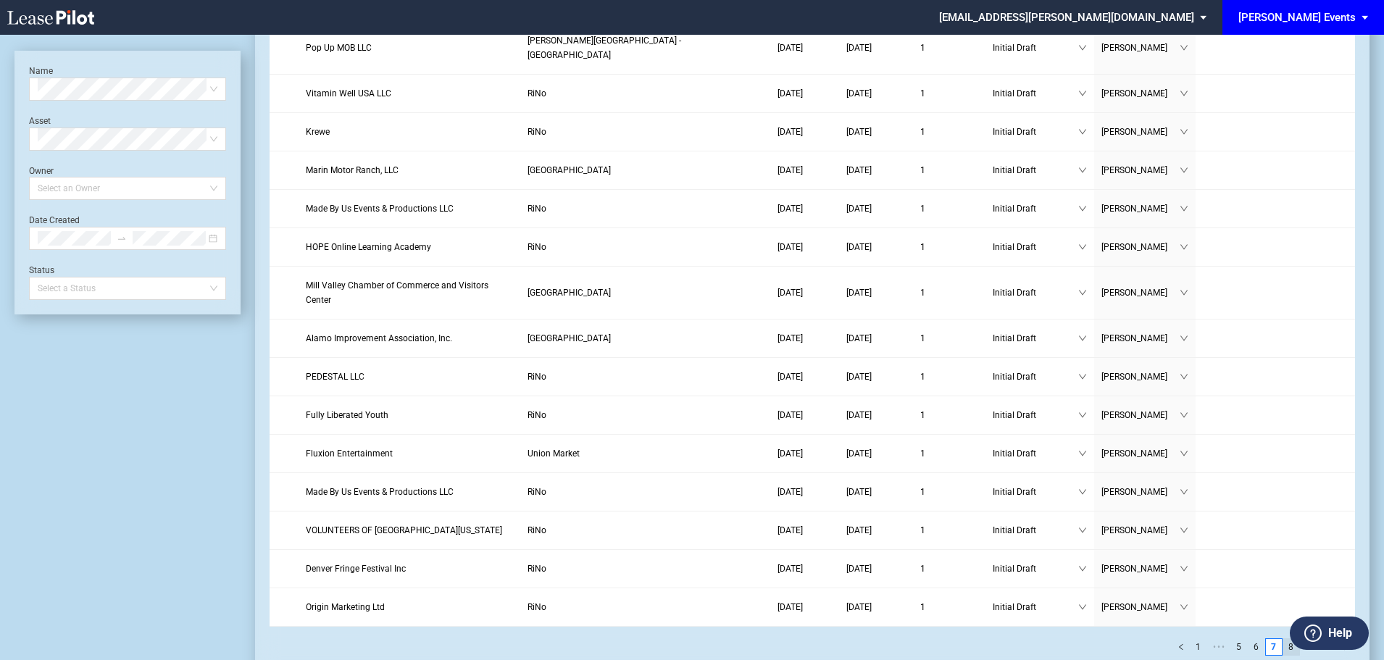
click at [1295, 639] on link "8" at bounding box center [1291, 647] width 16 height 16
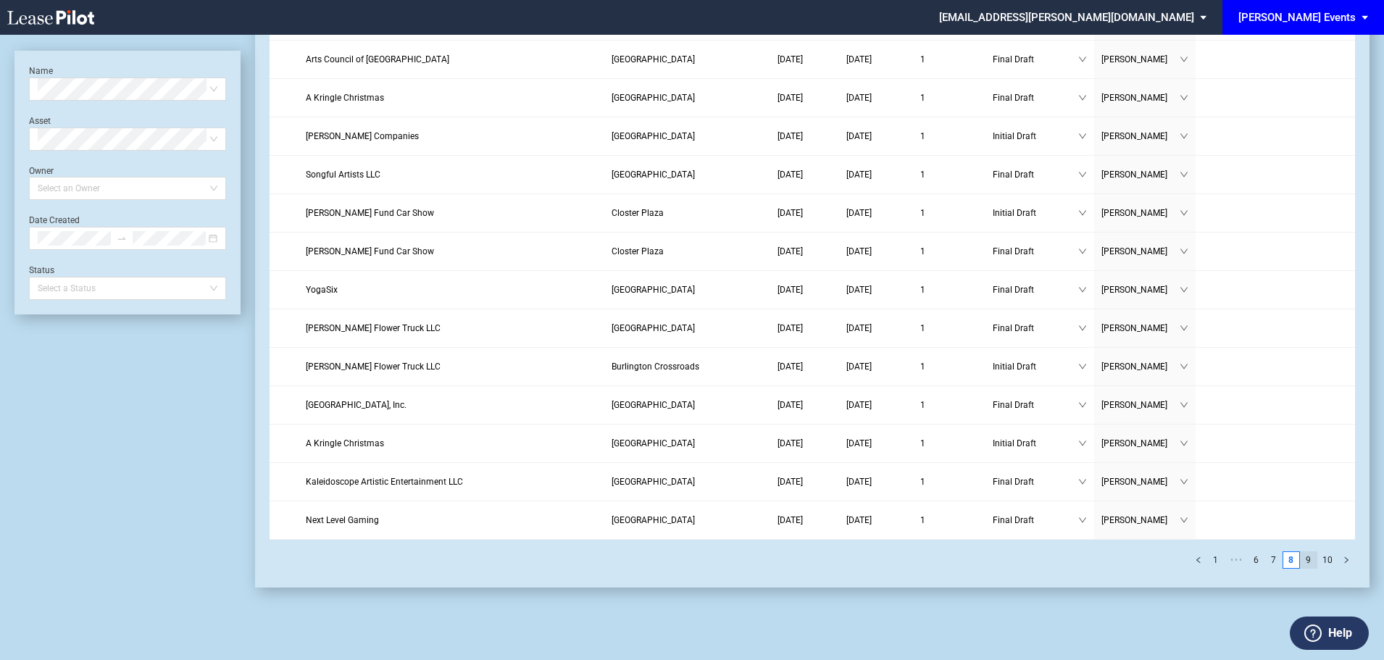
click at [1310, 556] on link "9" at bounding box center [1309, 560] width 16 height 16
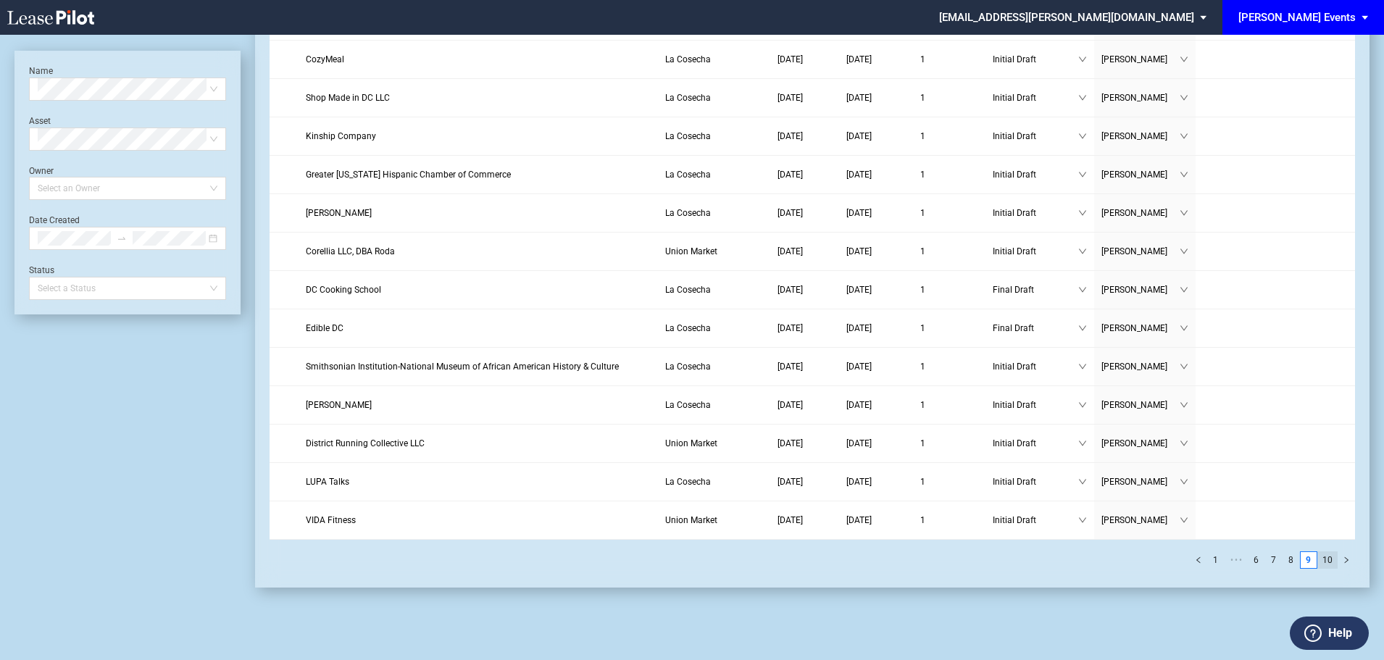
click at [1325, 560] on link "10" at bounding box center [1327, 560] width 19 height 16
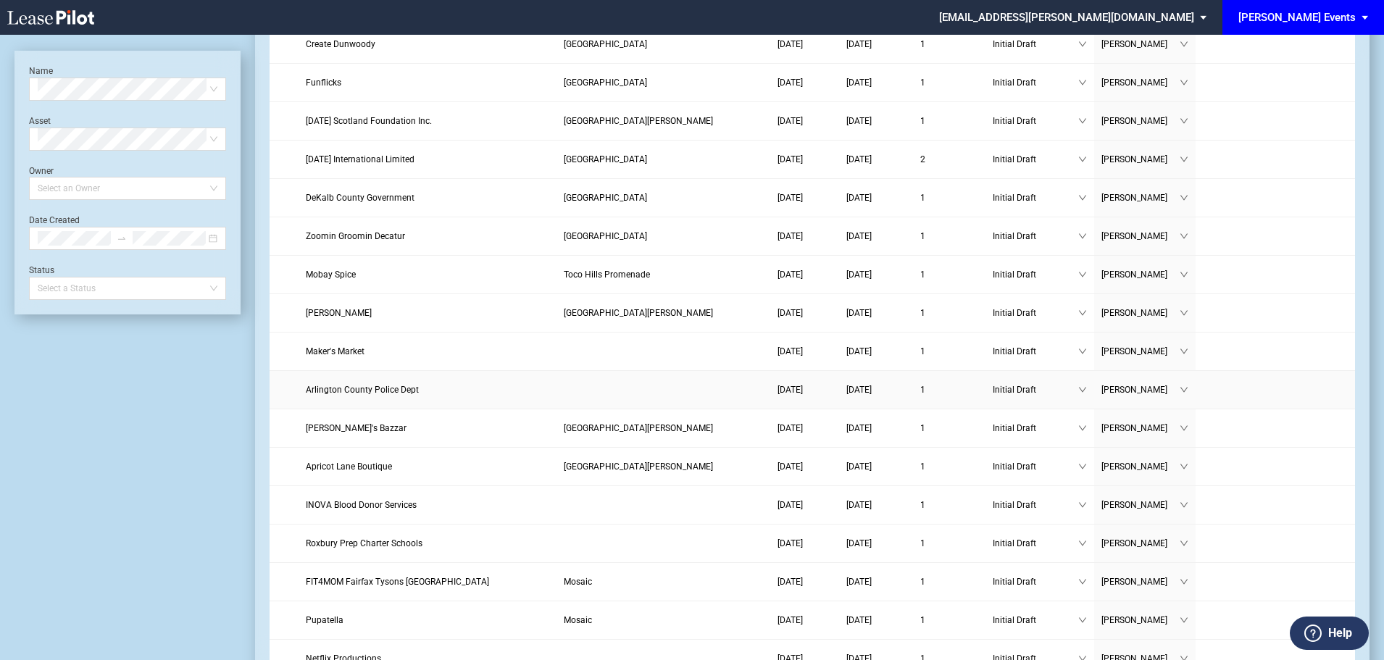
scroll to position [870, 0]
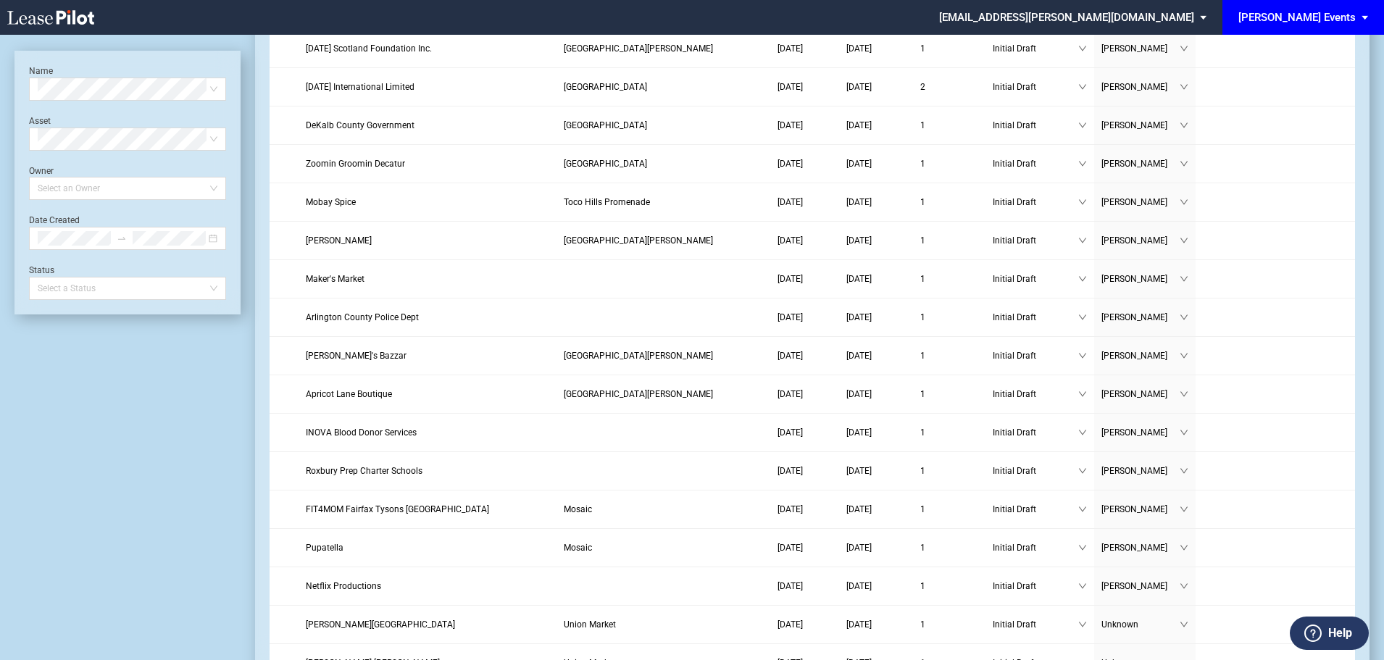
click at [1321, 14] on div "[PERSON_NAME] Events" at bounding box center [1296, 17] width 117 height 13
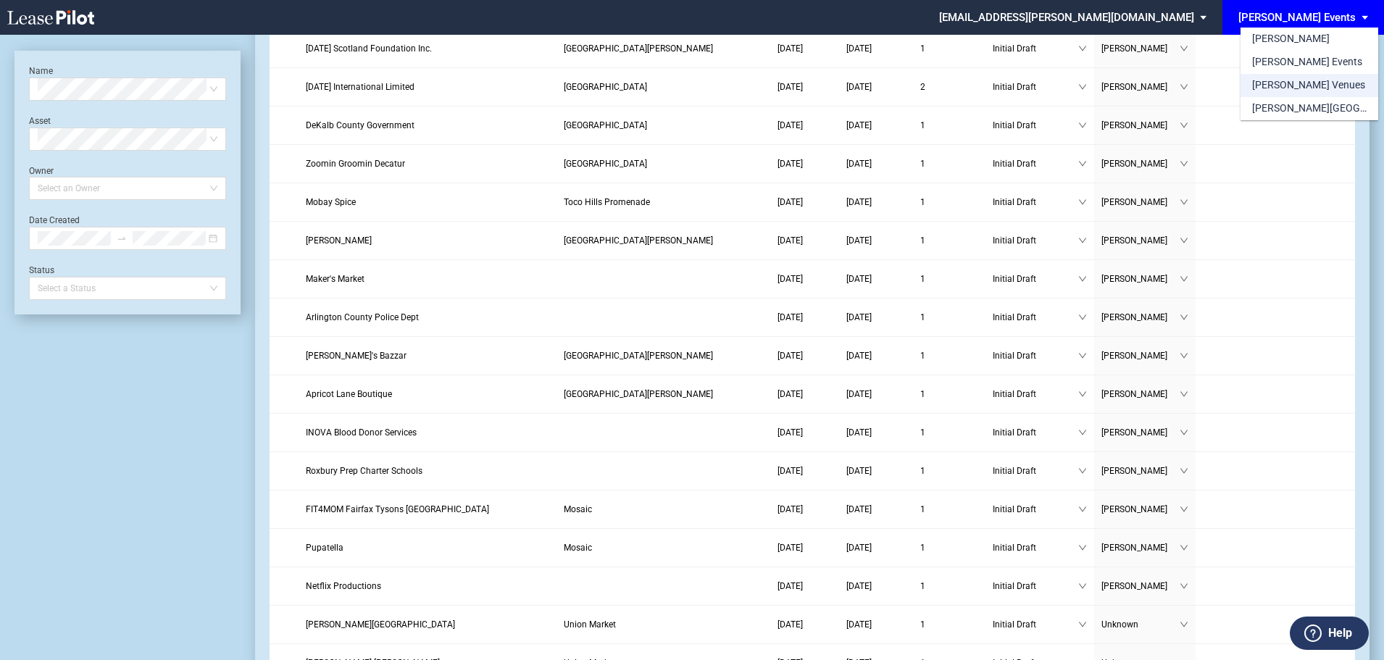
click at [1278, 82] on div "[PERSON_NAME] Venues" at bounding box center [1308, 85] width 113 height 14
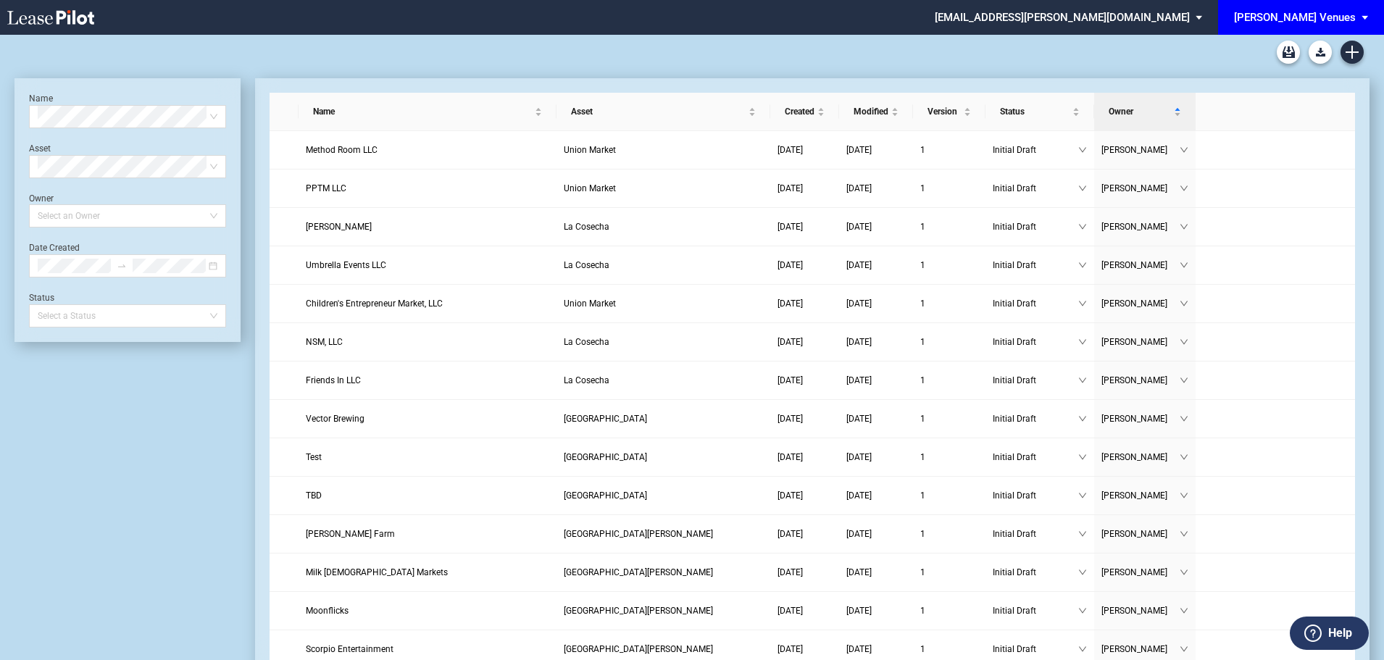
scroll to position [870, 0]
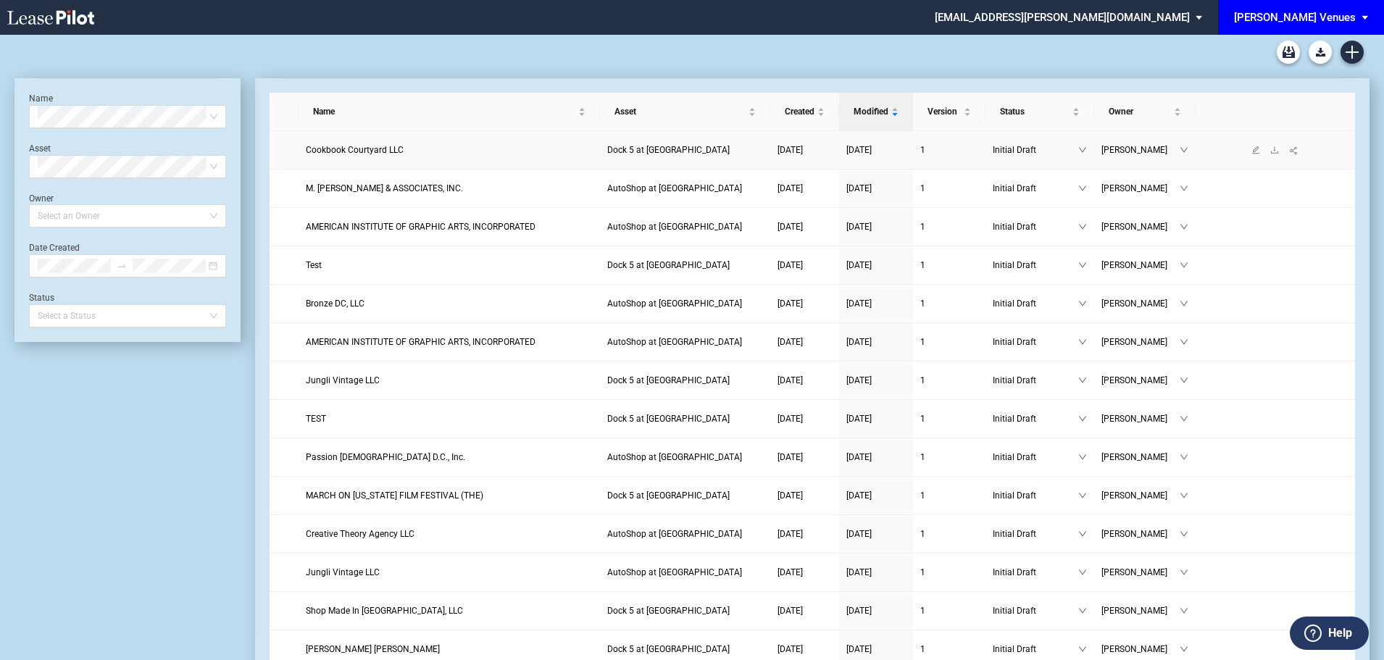
click at [421, 158] on td "Cookbook Courtyard LLC" at bounding box center [449, 150] width 301 height 38
click at [1290, 49] on icon "Archive" at bounding box center [1289, 52] width 12 height 12
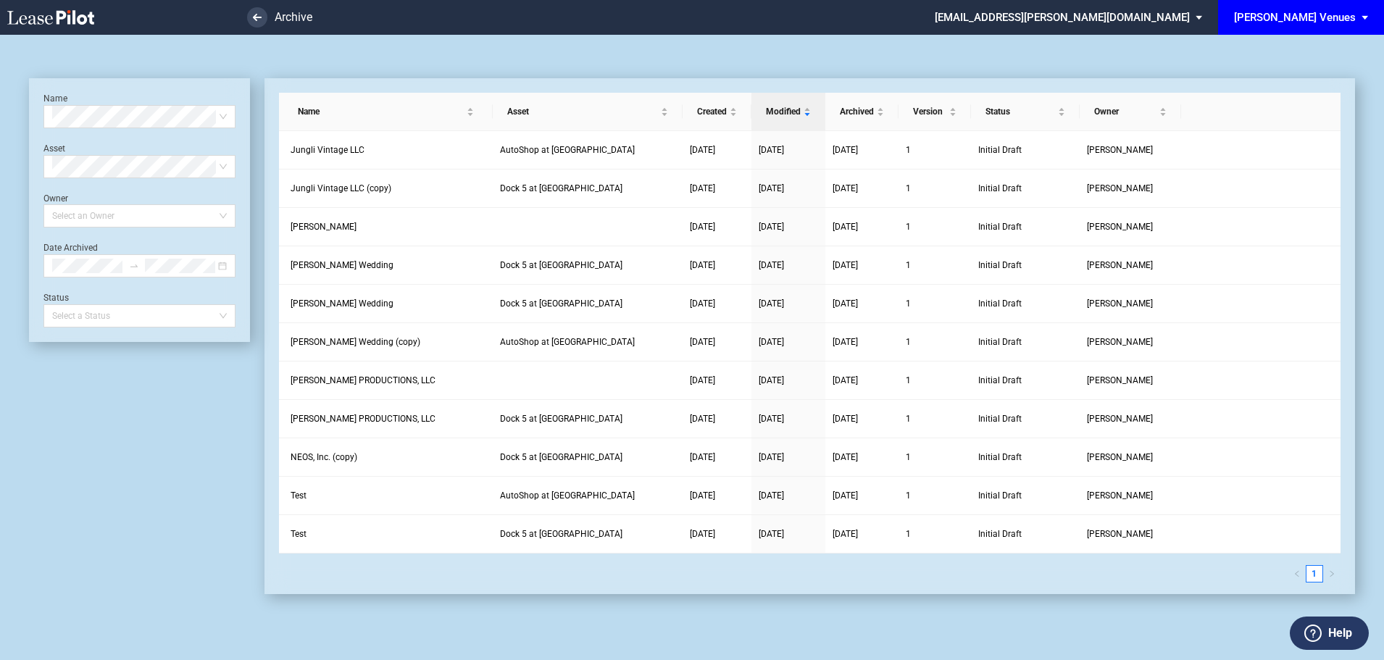
click at [976, 51] on md-toolbar at bounding box center [691, 52] width 1355 height 35
click at [576, 186] on span "Dock 5 at [GEOGRAPHIC_DATA]" at bounding box center [561, 188] width 122 height 10
click at [375, 183] on span "Jungli Vintage LLC (copy)" at bounding box center [341, 188] width 101 height 10
click at [425, 191] on link "Jungli Vintage LLC (copy)" at bounding box center [386, 188] width 191 height 14
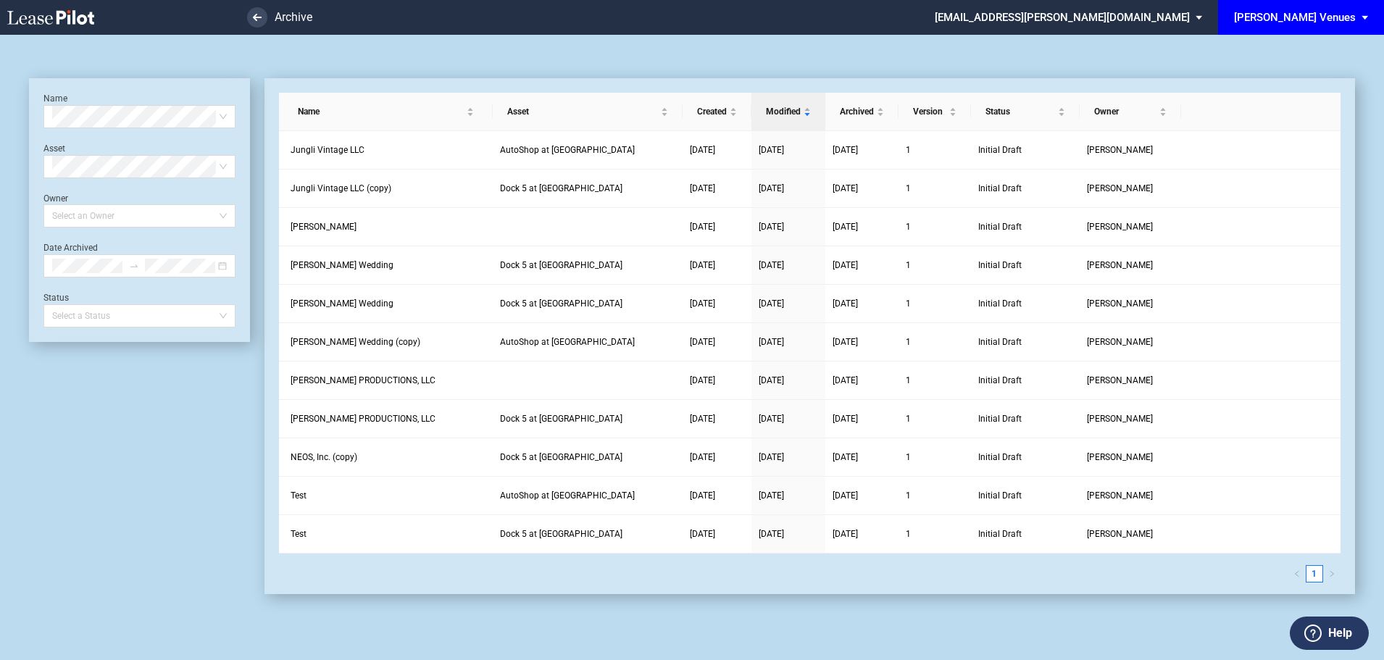
click at [1348, 18] on div "[PERSON_NAME] Venues" at bounding box center [1295, 17] width 122 height 13
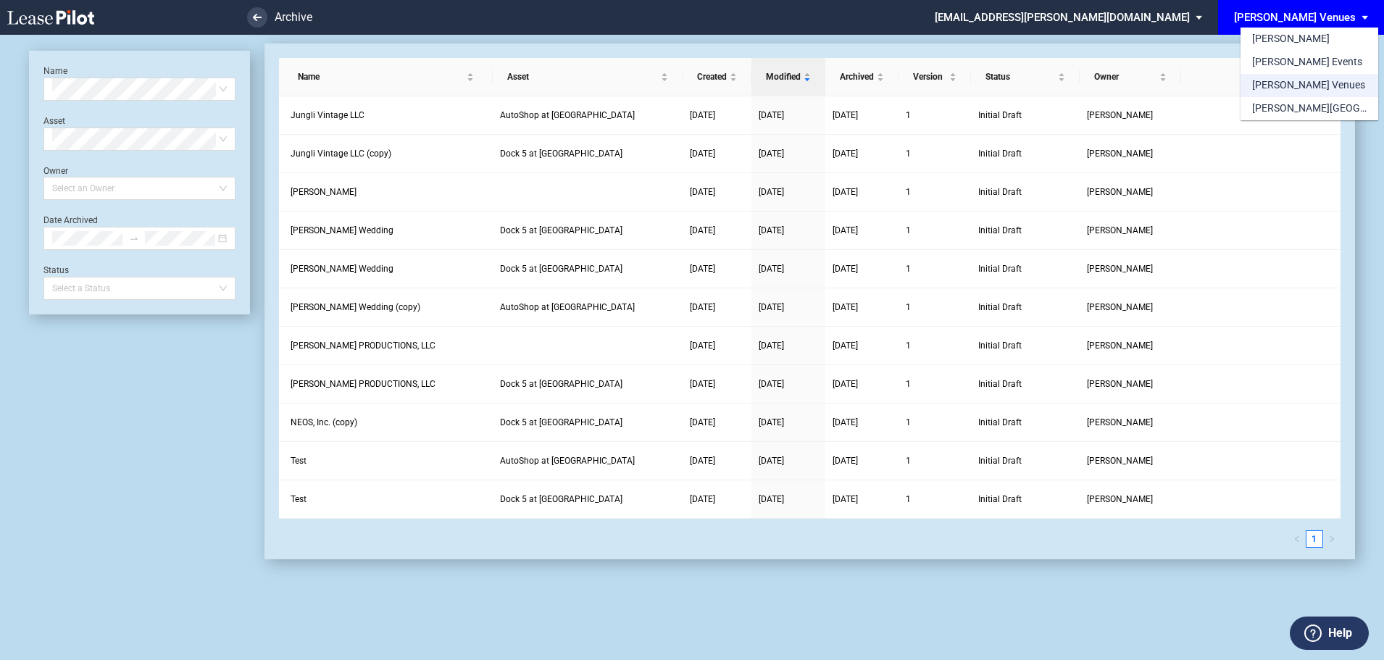
click at [1281, 91] on div "[PERSON_NAME] Venues" at bounding box center [1308, 85] width 113 height 14
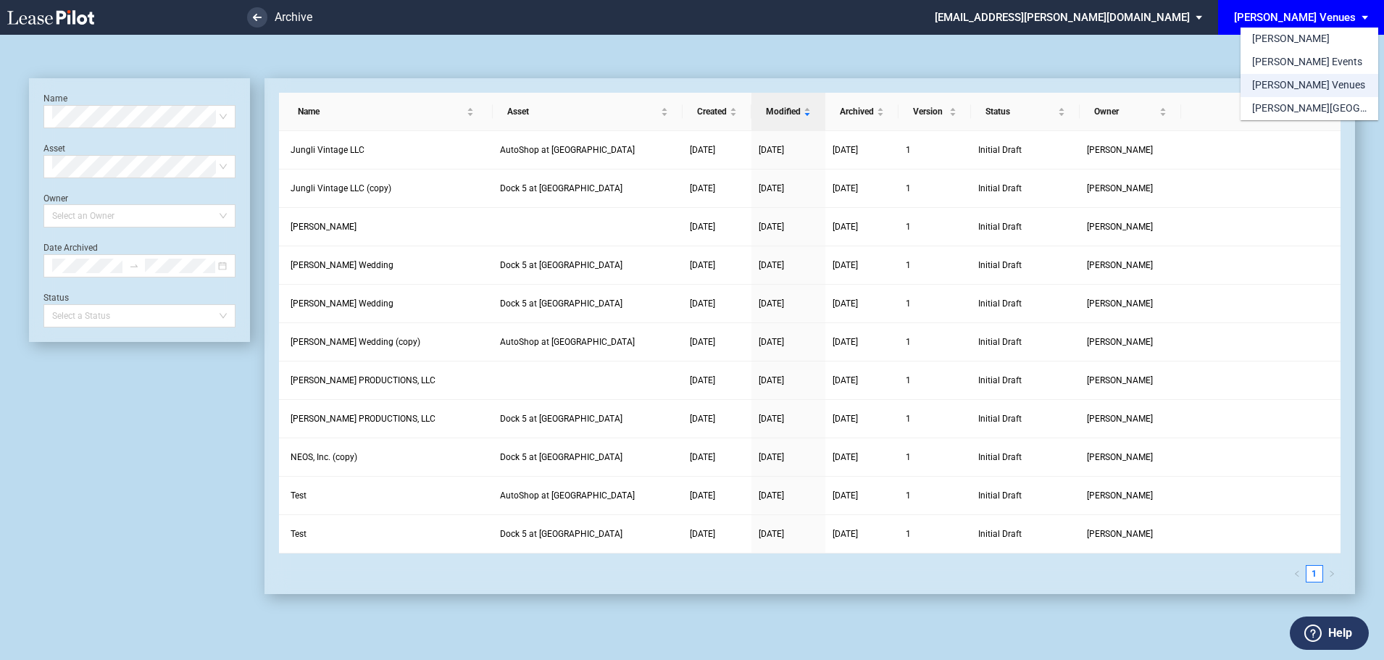
scroll to position [35, 0]
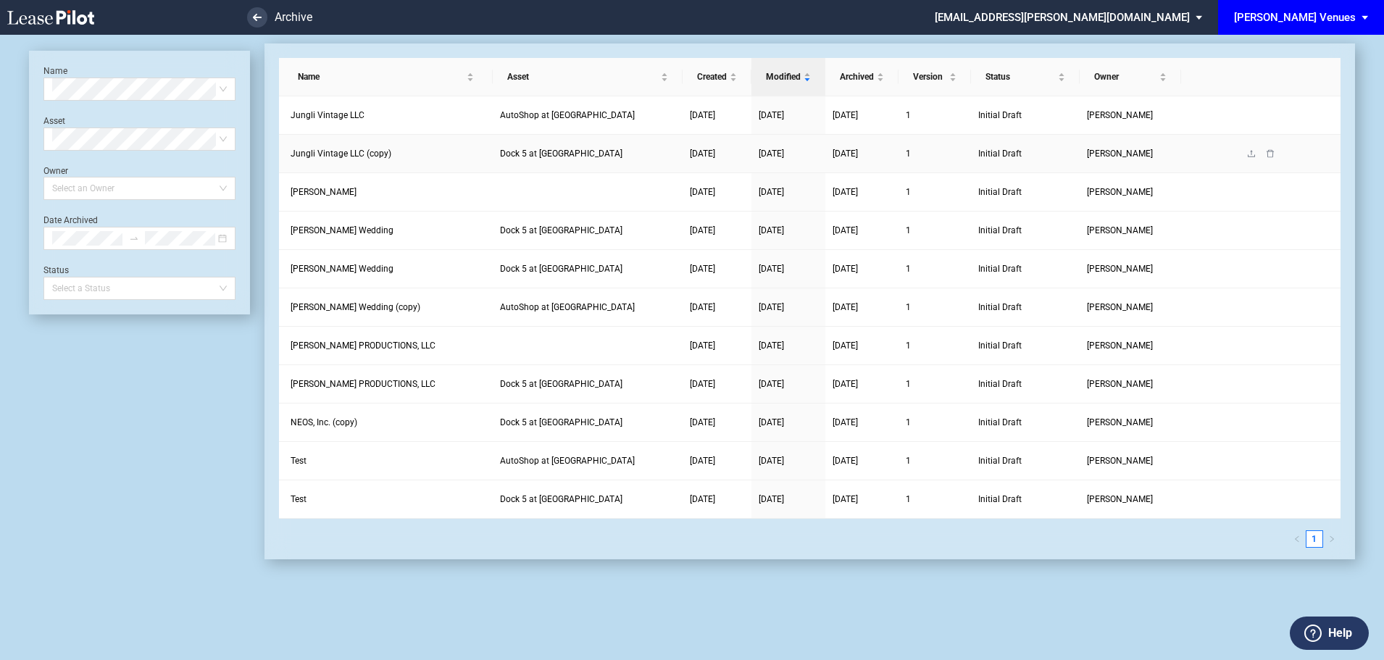
click at [309, 149] on span "Jungli Vintage LLC (copy)" at bounding box center [341, 154] width 101 height 10
click at [333, 157] on span "Jungli Vintage LLC (copy)" at bounding box center [341, 154] width 101 height 10
click at [1252, 153] on icon "upload" at bounding box center [1251, 153] width 9 height 9
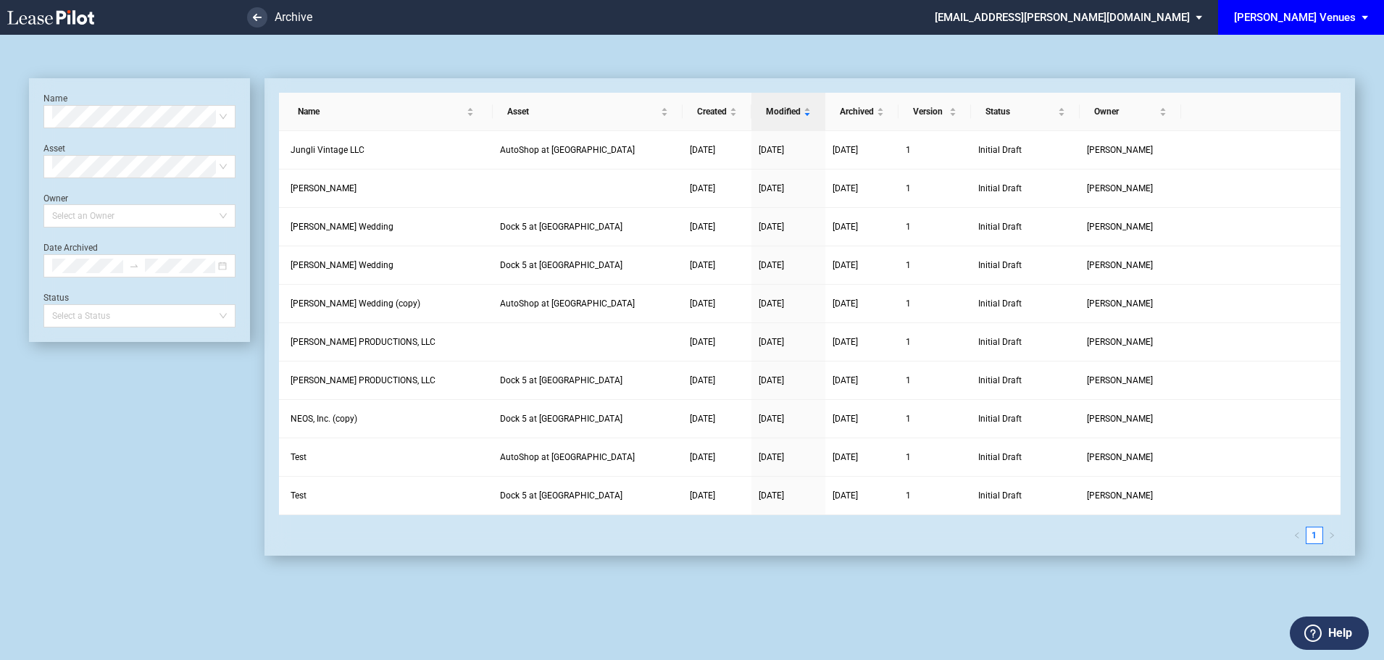
scroll to position [35, 0]
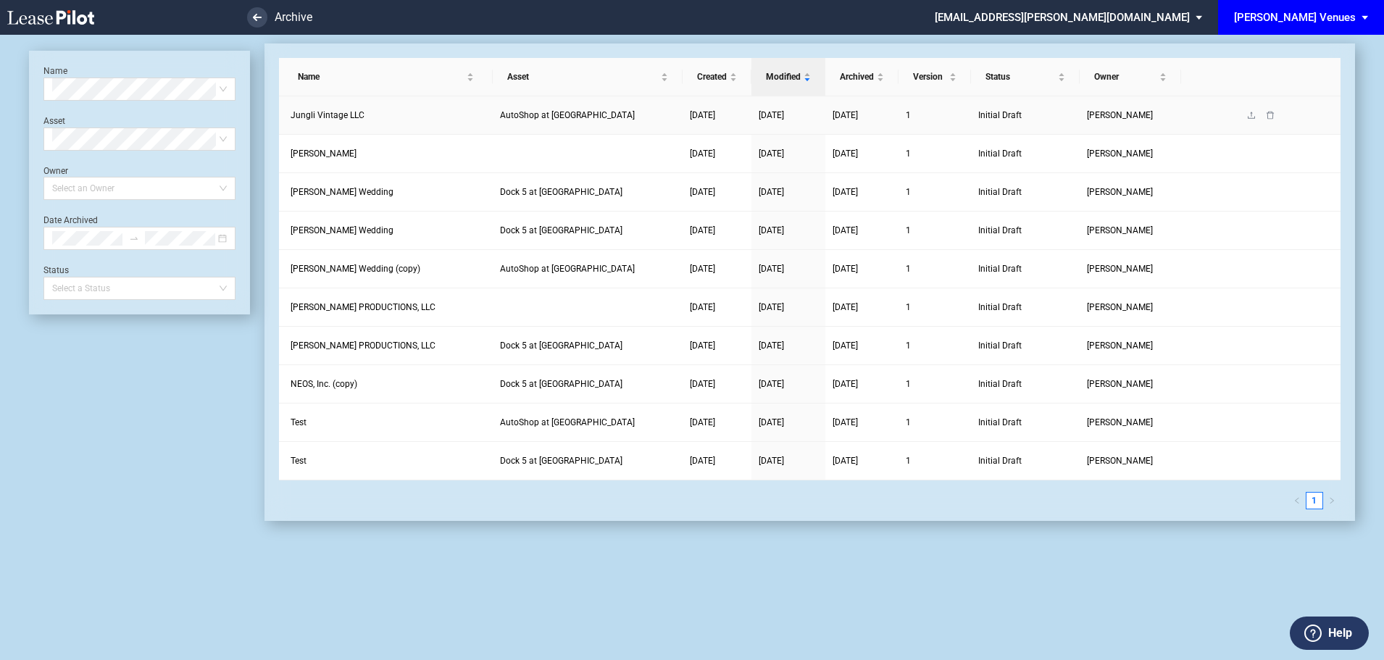
click at [346, 117] on span "Jungli Vintage LLC" at bounding box center [328, 115] width 74 height 10
click at [551, 116] on span "AutoShop at [GEOGRAPHIC_DATA]" at bounding box center [567, 115] width 135 height 10
click at [1191, 16] on md-select "[EMAIL_ADDRESS][PERSON_NAME][DOMAIN_NAME] Admin Area Settings Sign Out" at bounding box center [1073, 16] width 281 height 33
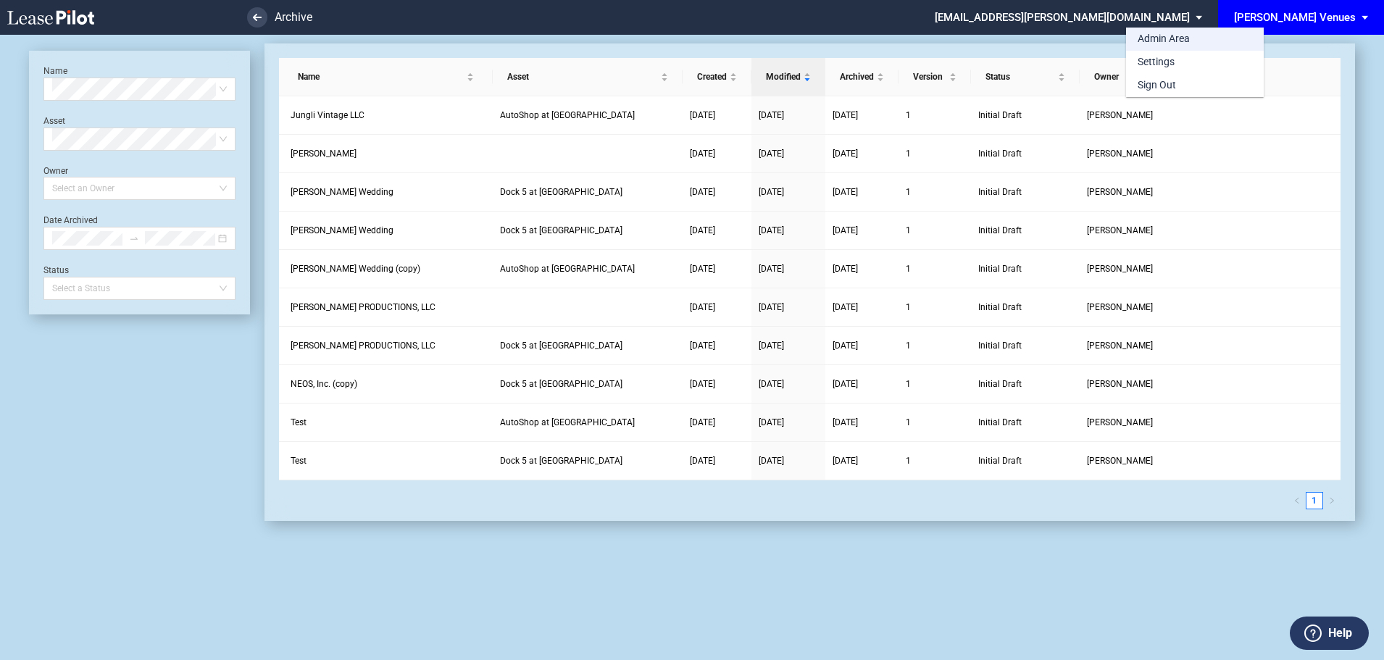
click at [1170, 35] on div "Admin Area" at bounding box center [1164, 39] width 52 height 14
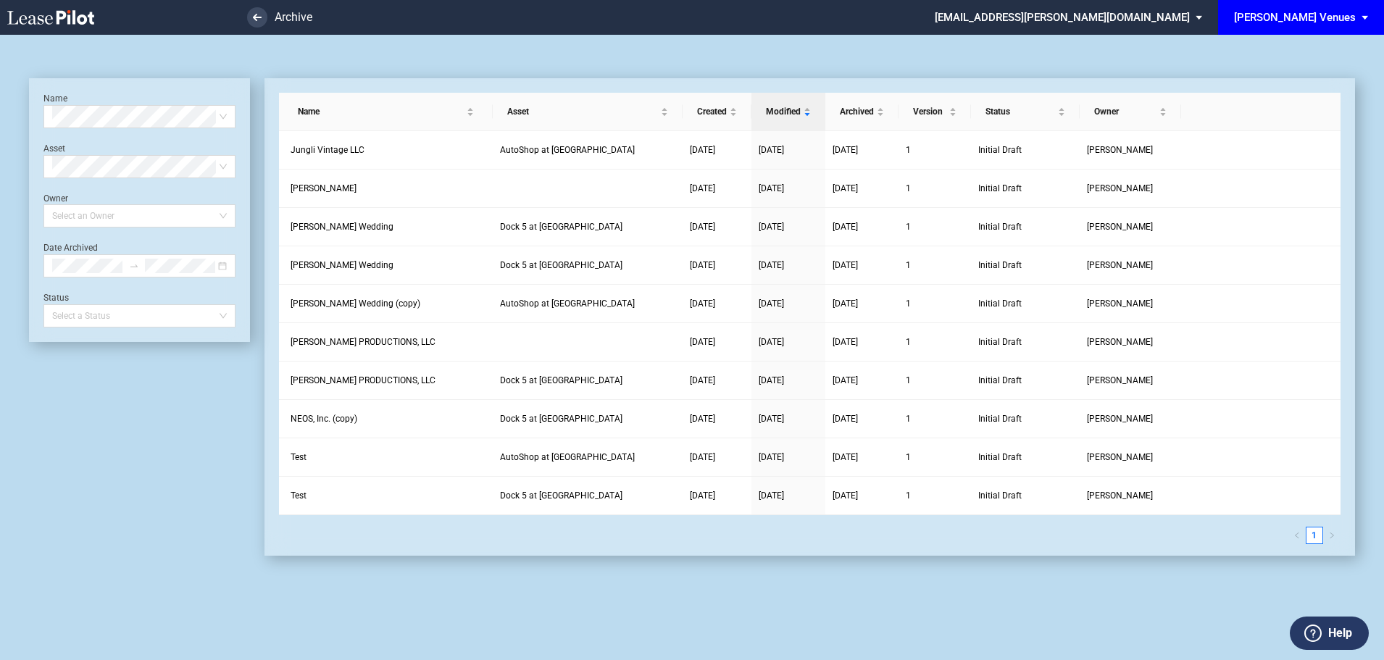
scroll to position [35, 0]
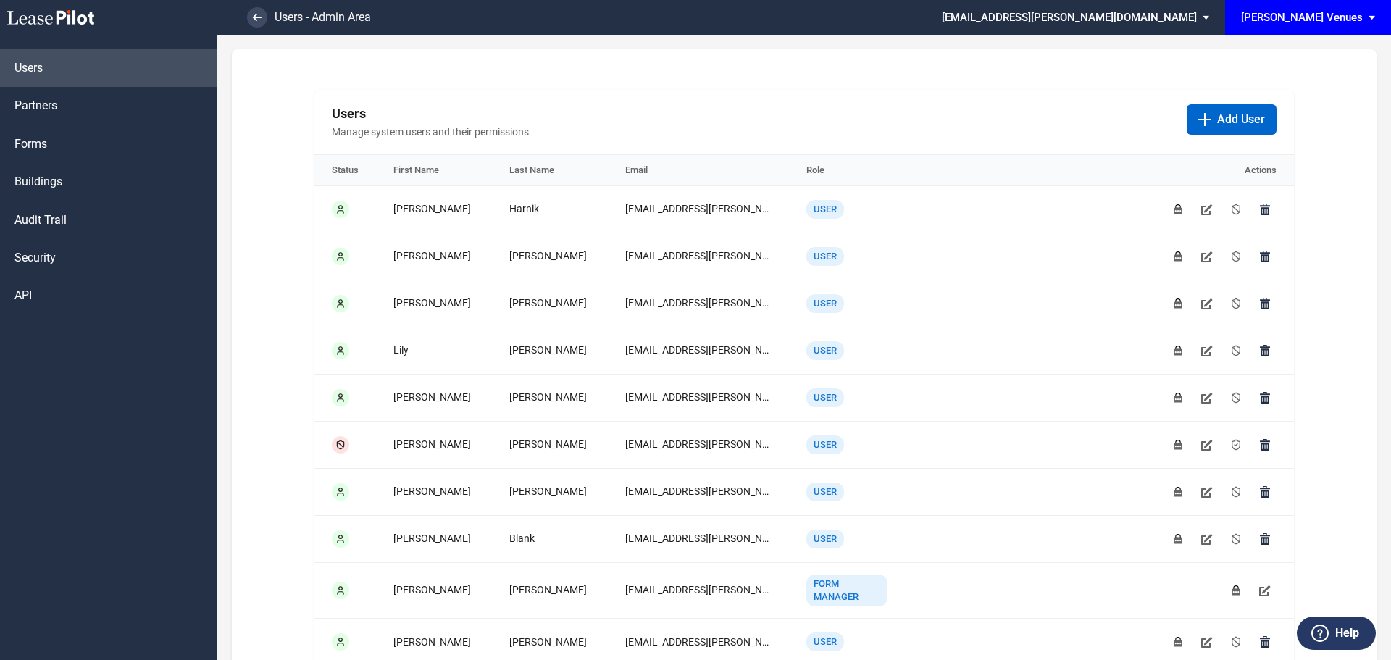
click at [1335, 12] on div "[PERSON_NAME] Venues" at bounding box center [1302, 17] width 122 height 13
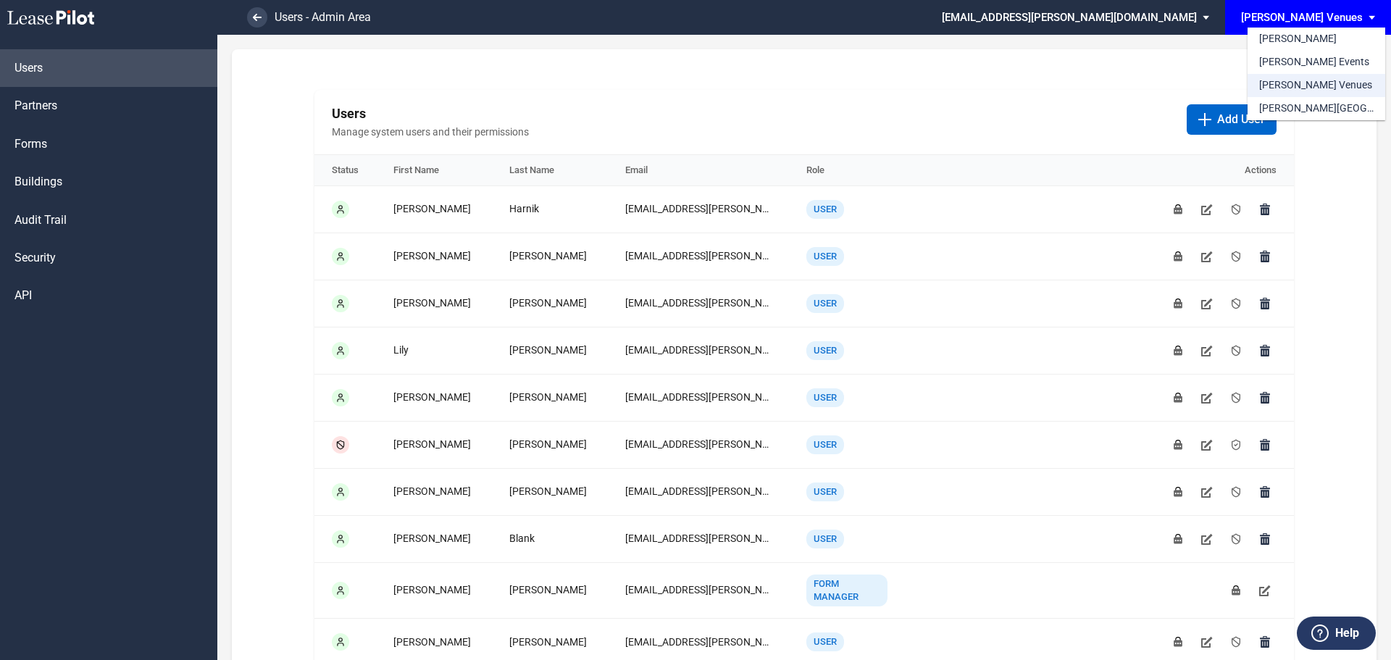
click at [1305, 85] on div "[PERSON_NAME] Venues" at bounding box center [1315, 85] width 113 height 14
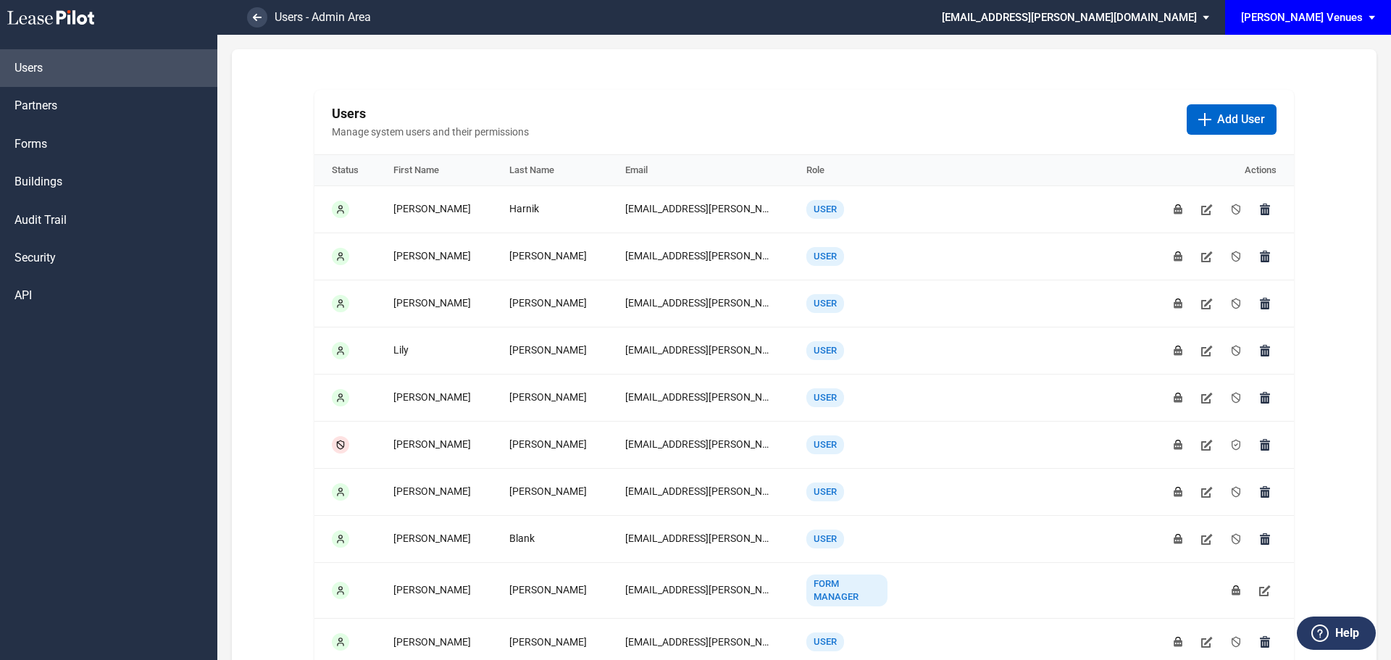
click at [1343, 17] on div "[PERSON_NAME] Venues" at bounding box center [1302, 17] width 122 height 13
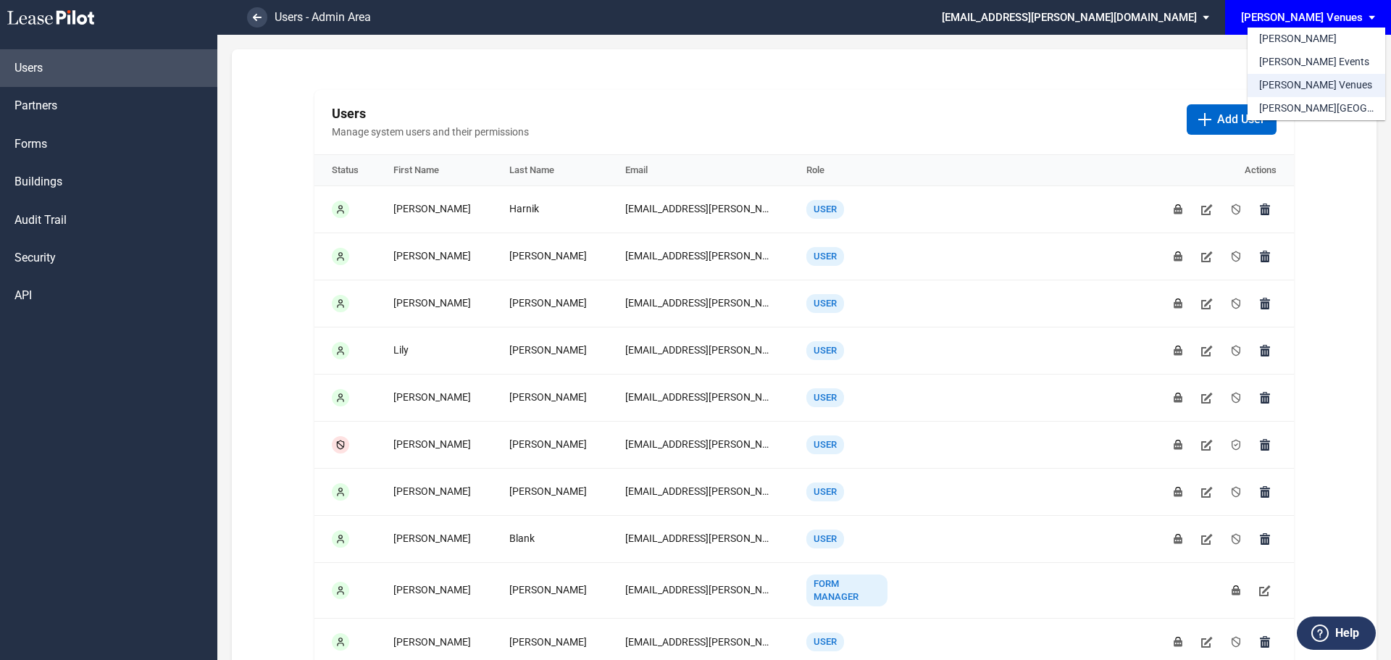
click at [1291, 80] on div "[PERSON_NAME] Venues" at bounding box center [1315, 85] width 113 height 14
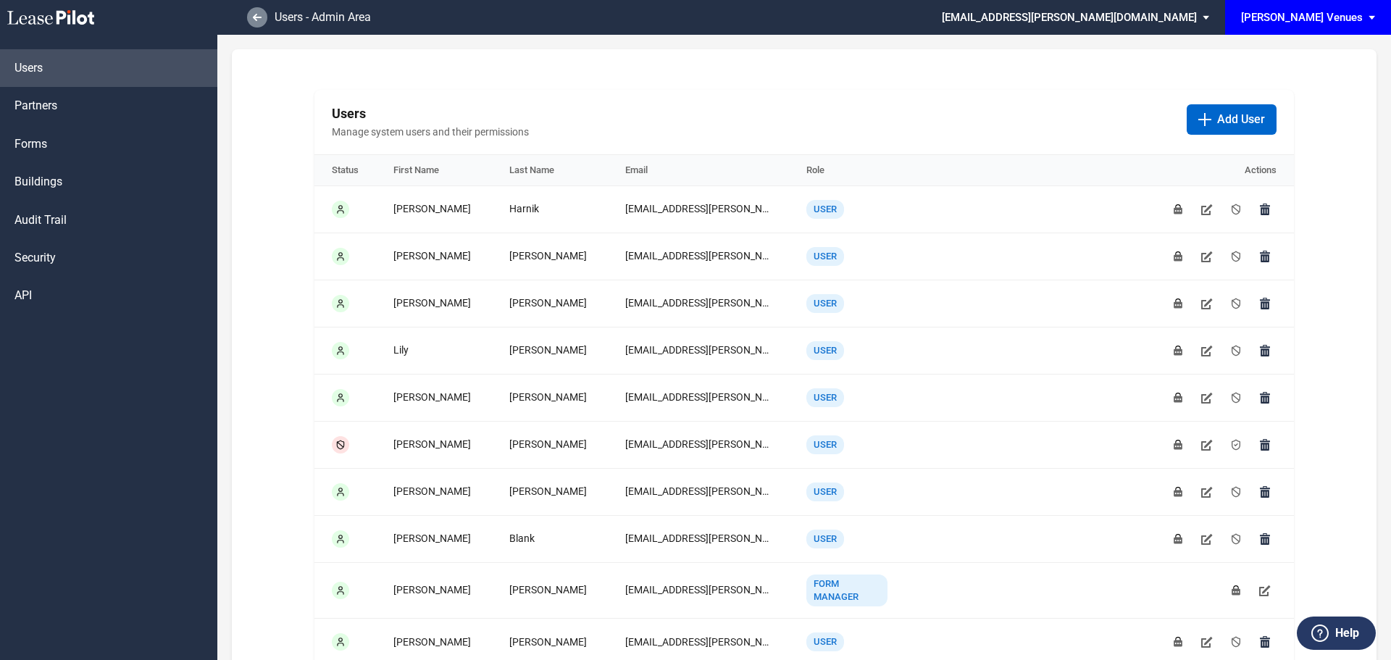
click at [259, 12] on link at bounding box center [257, 17] width 20 height 20
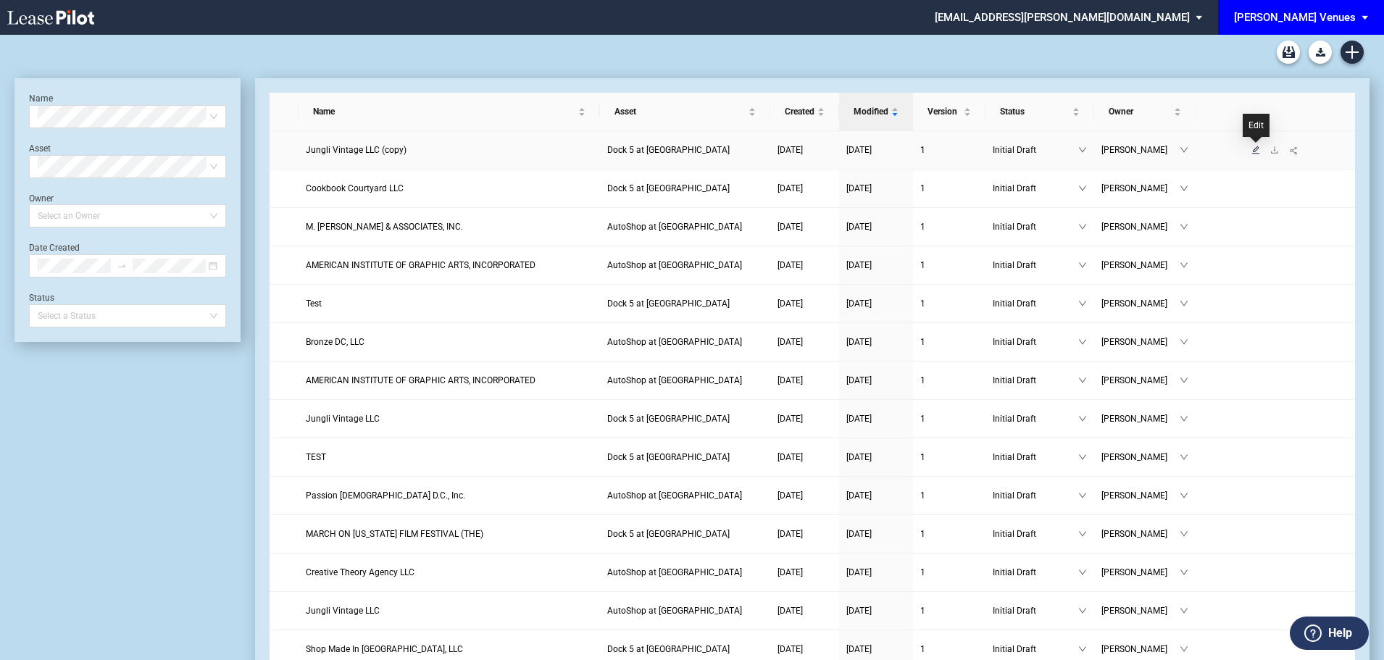
click at [1255, 150] on icon "edit" at bounding box center [1256, 150] width 9 height 9
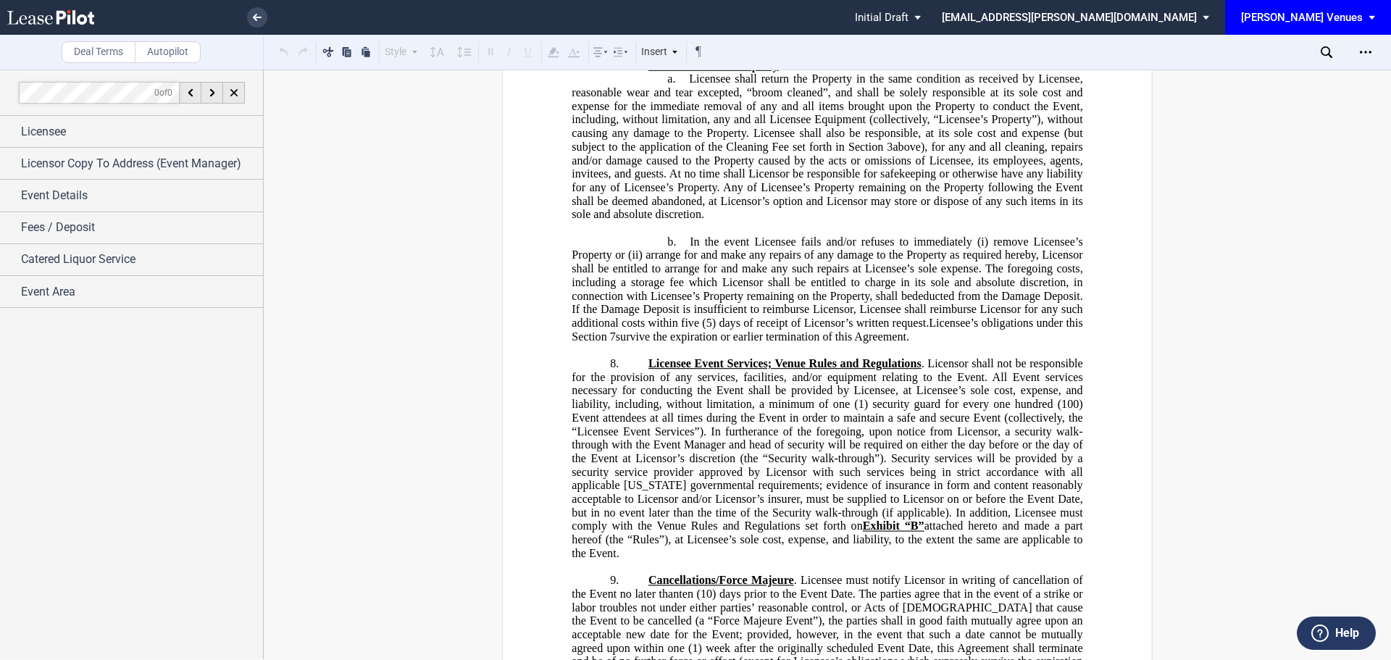
scroll to position [2029, 0]
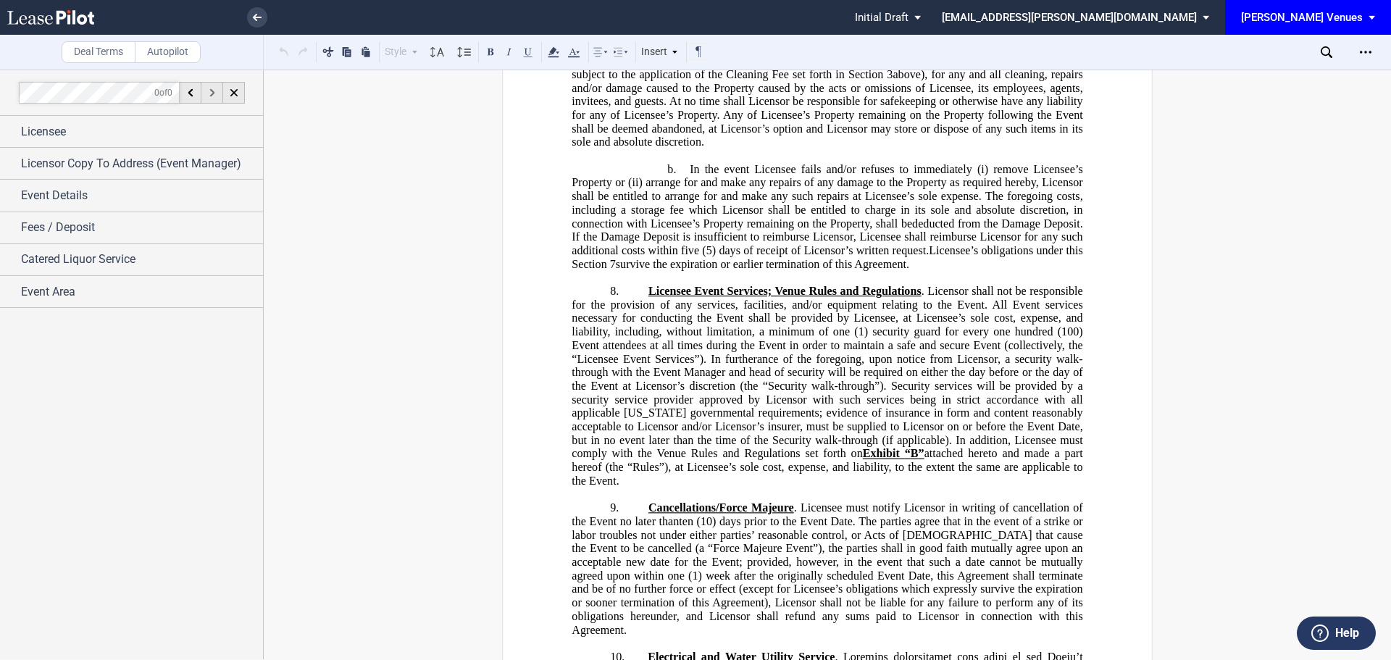
click at [213, 91] on use at bounding box center [211, 92] width 5 height 8
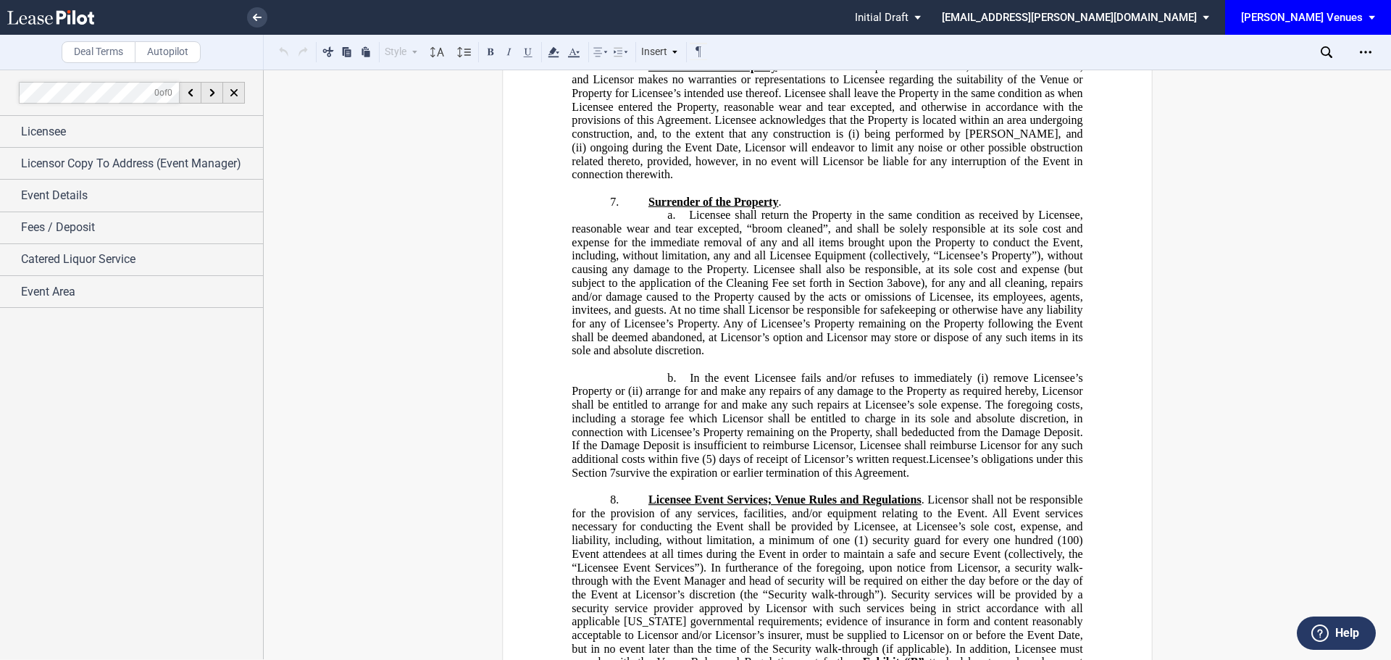
scroll to position [1667, 0]
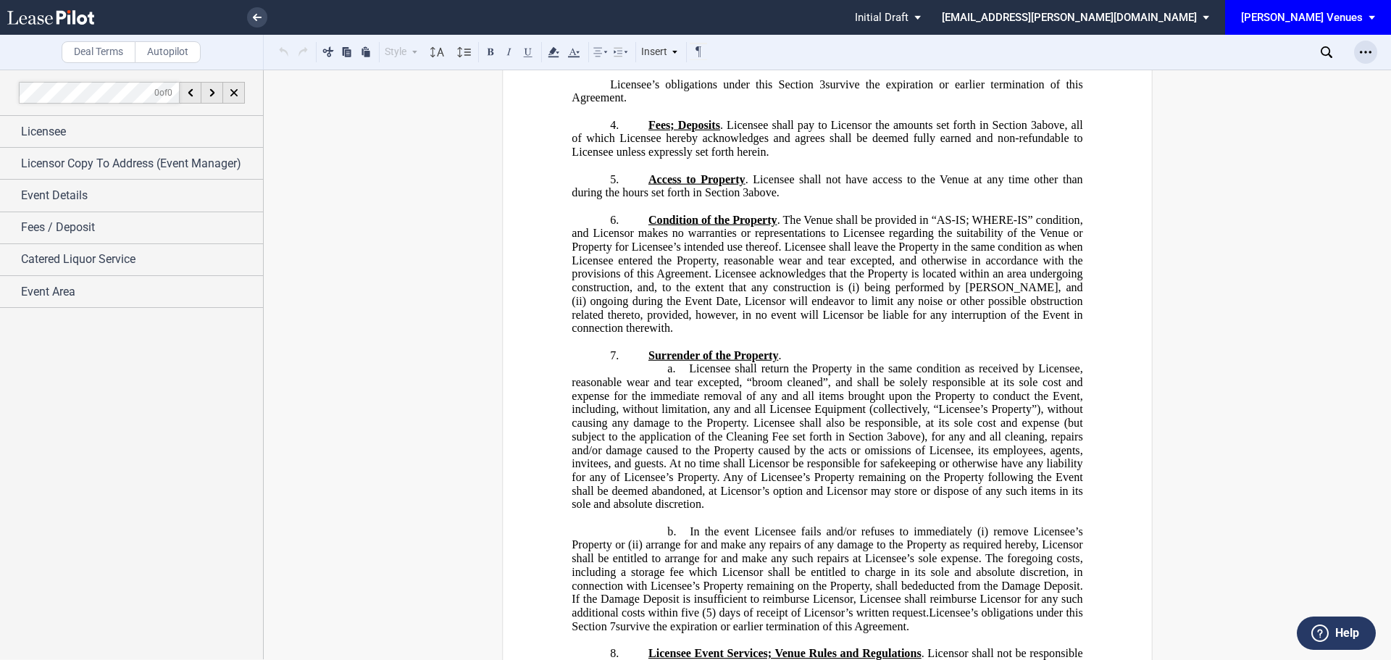
click at [1362, 54] on icon "Open Lease options menu" at bounding box center [1366, 52] width 12 height 12
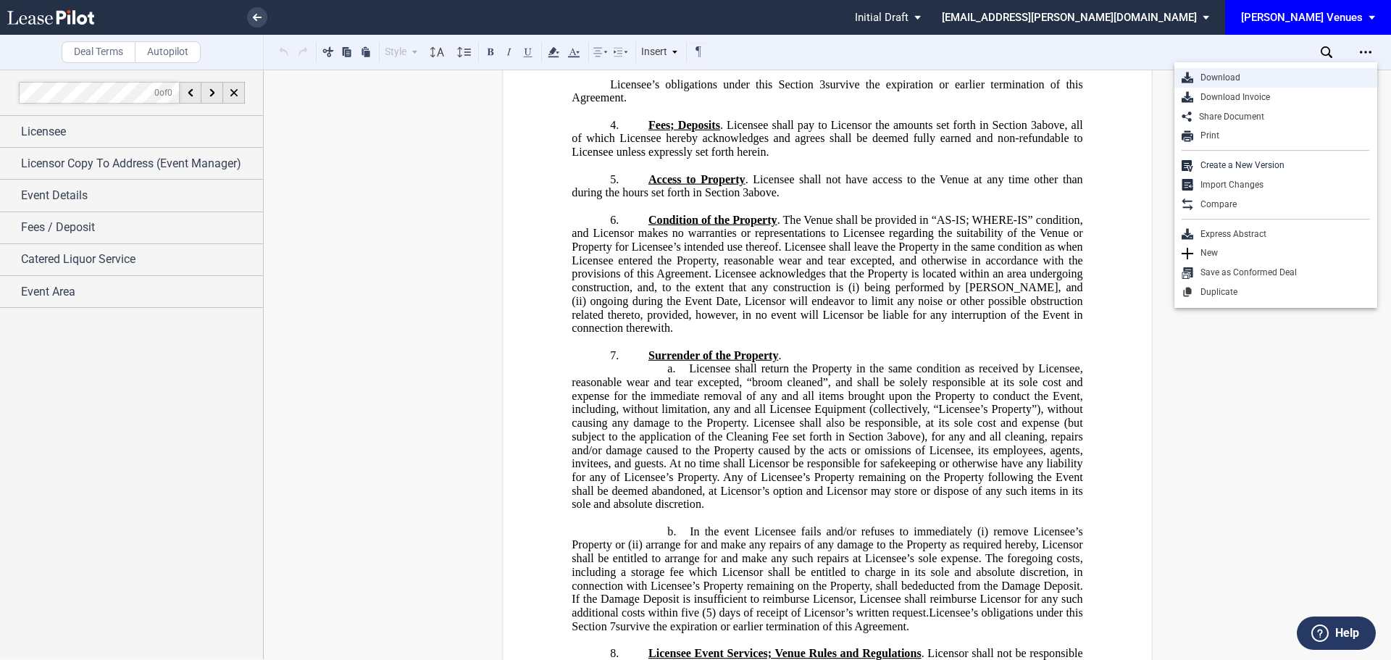
click at [1221, 75] on div "Download" at bounding box center [1282, 78] width 177 height 12
